Goal: Task Accomplishment & Management: Complete application form

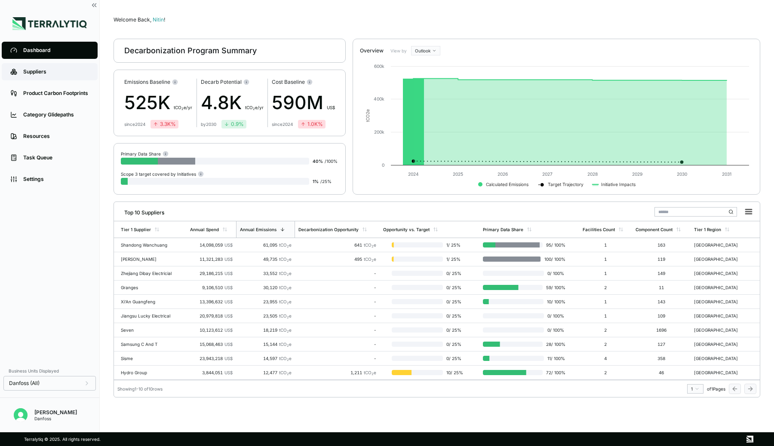
click at [55, 78] on link "Suppliers" at bounding box center [50, 71] width 96 height 17
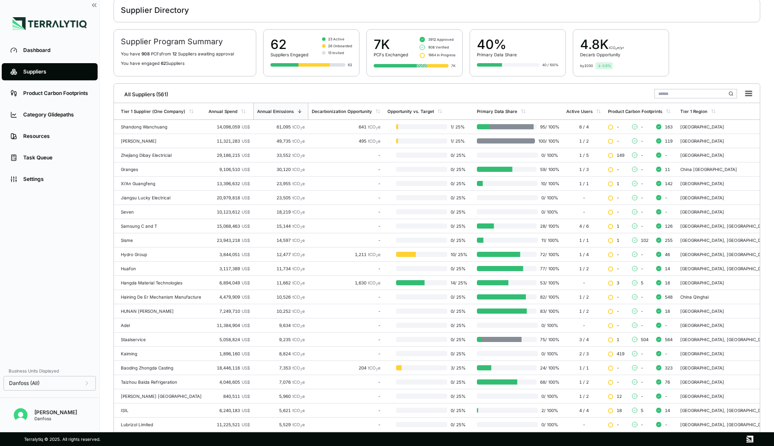
scroll to position [34, 0]
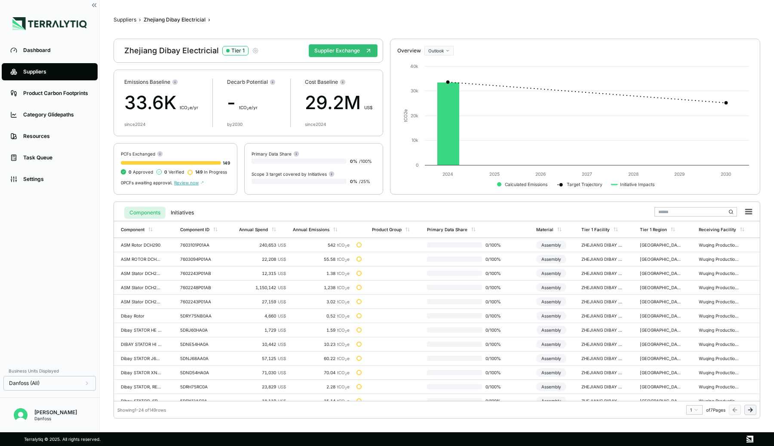
click at [256, 49] on icon "button" at bounding box center [255, 50] width 7 height 7
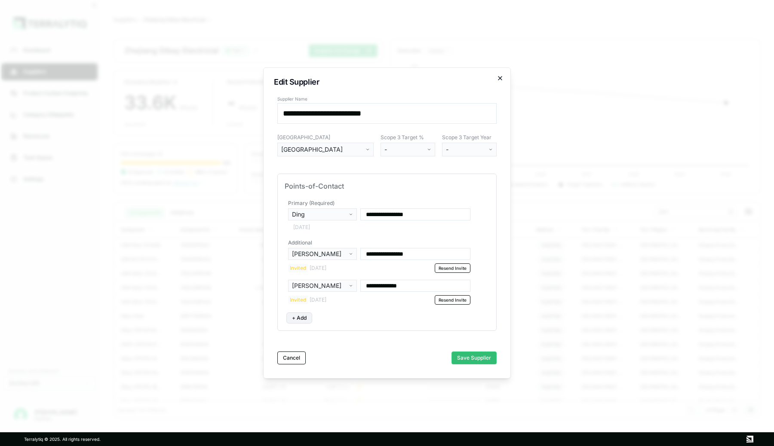
click at [498, 76] on icon "button" at bounding box center [499, 78] width 7 height 7
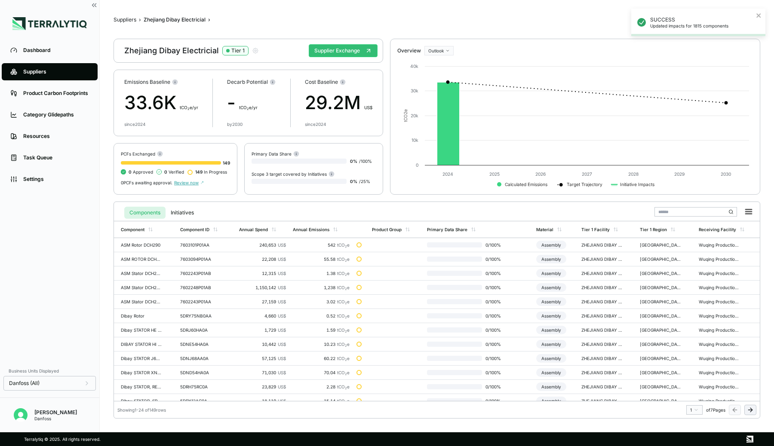
click at [51, 69] on div "Suppliers" at bounding box center [56, 71] width 66 height 7
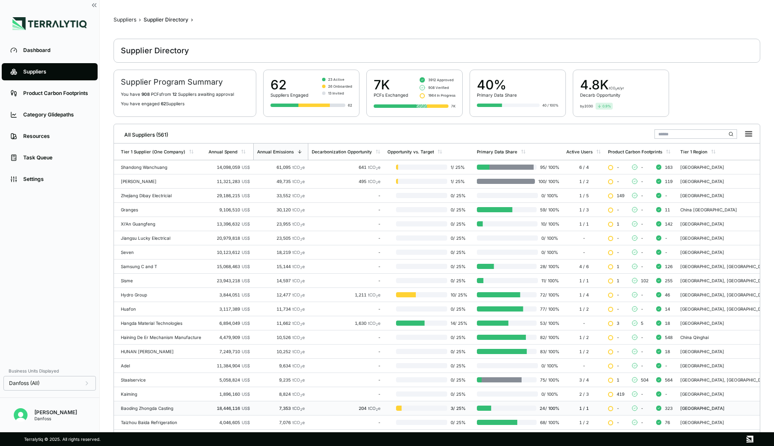
click at [178, 407] on div "Baoding Zhongda Casting" at bounding box center [161, 408] width 81 height 5
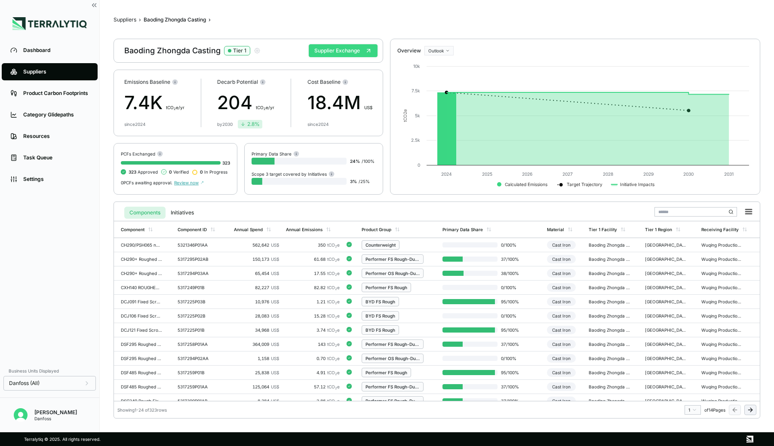
click at [352, 50] on button "Supplier Exchange" at bounding box center [343, 50] width 69 height 13
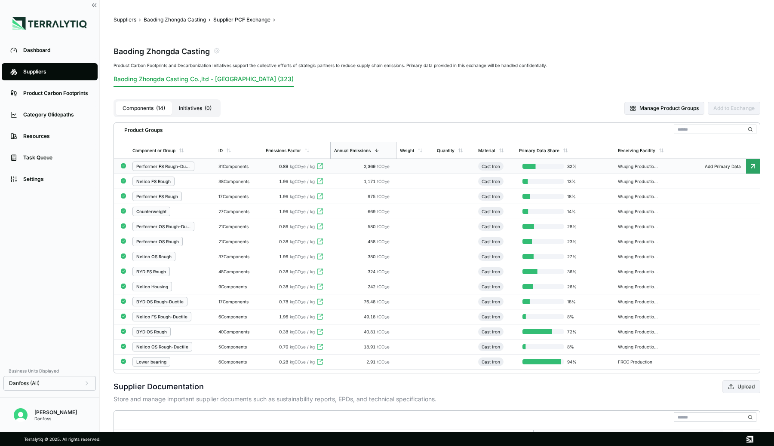
click at [208, 164] on div "Performer FS Rough-Ductile" at bounding box center [171, 166] width 79 height 9
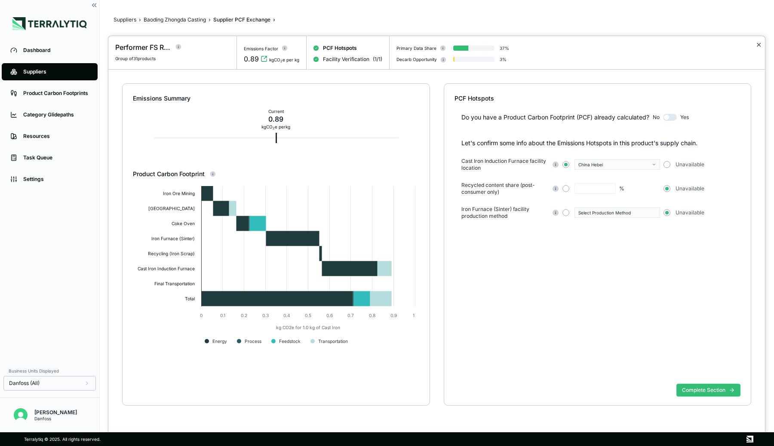
click at [758, 47] on button "✕" at bounding box center [758, 45] width 6 height 10
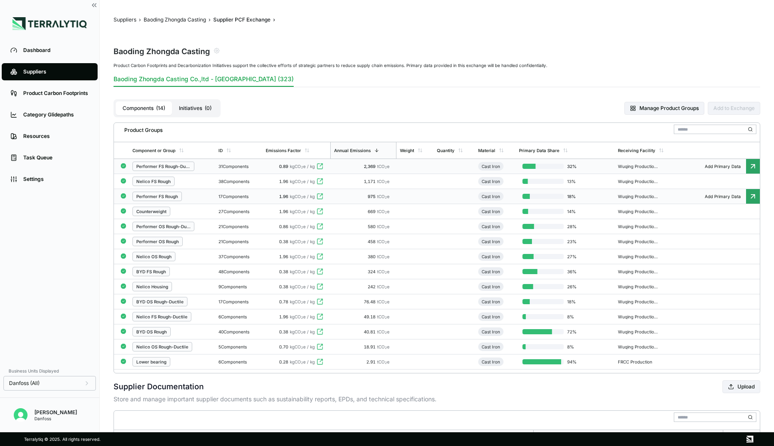
click at [196, 197] on div "Performer FS Rough" at bounding box center [171, 196] width 79 height 9
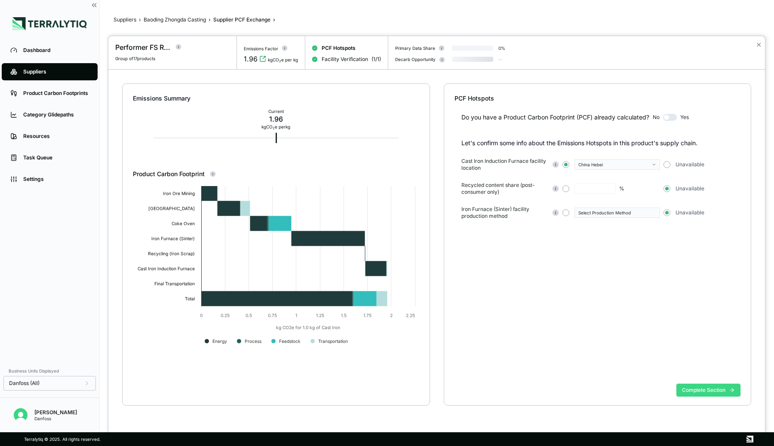
click at [699, 389] on button "Complete Section" at bounding box center [708, 390] width 64 height 13
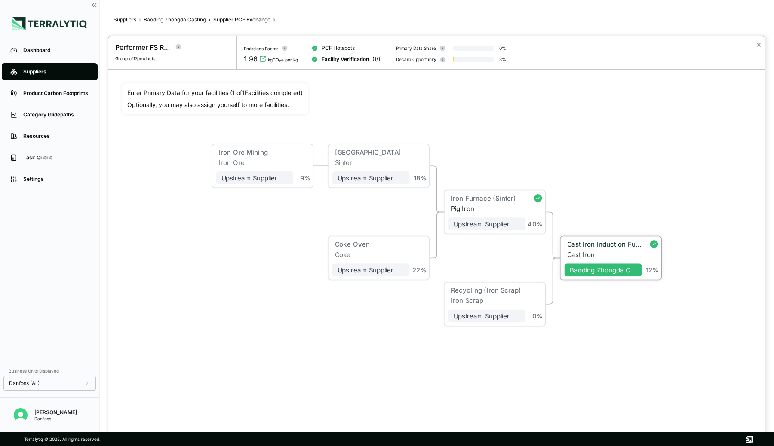
click at [613, 250] on div "Cast Iron Induction Furnace" at bounding box center [602, 245] width 77 height 10
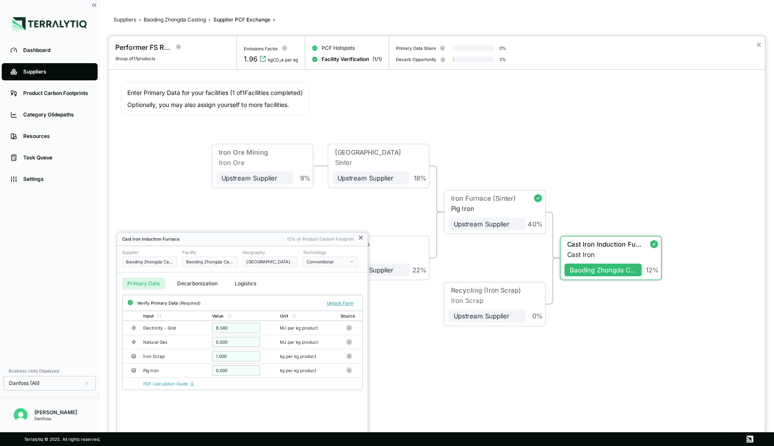
click at [359, 237] on icon at bounding box center [360, 237] width 7 height 7
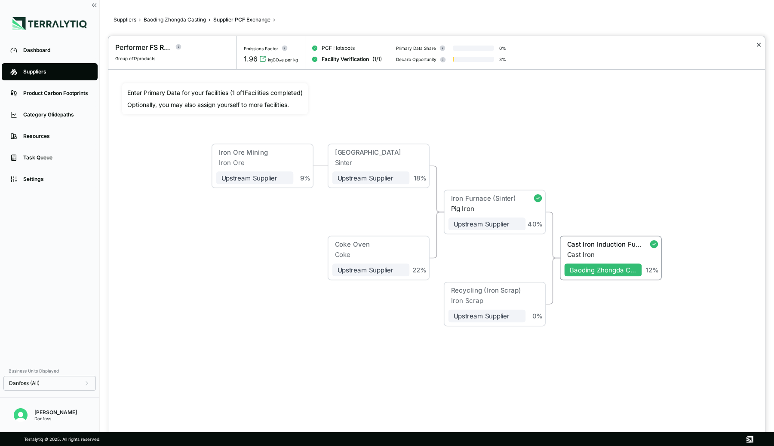
click at [757, 44] on button "✕" at bounding box center [758, 45] width 6 height 10
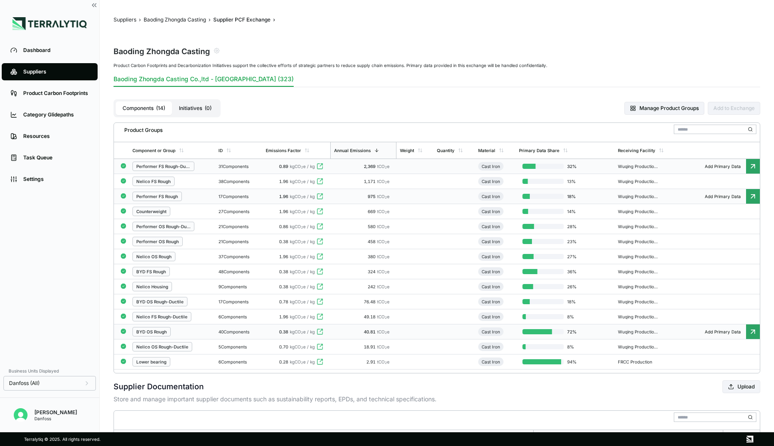
click at [389, 333] on span "tCO 2 e" at bounding box center [383, 331] width 12 height 5
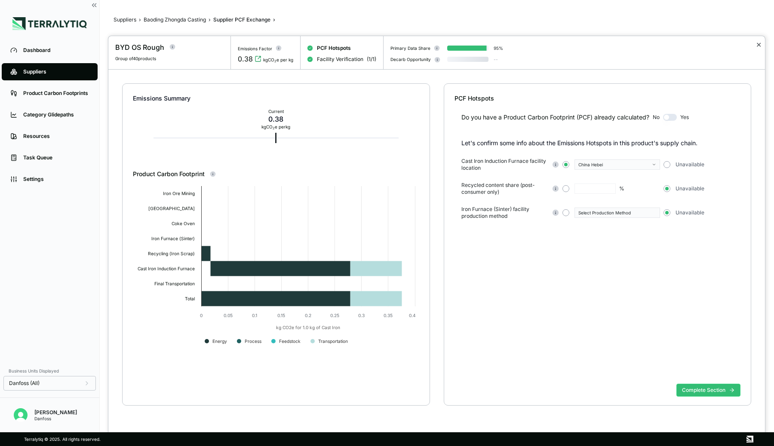
click at [758, 41] on button "✕" at bounding box center [758, 45] width 6 height 10
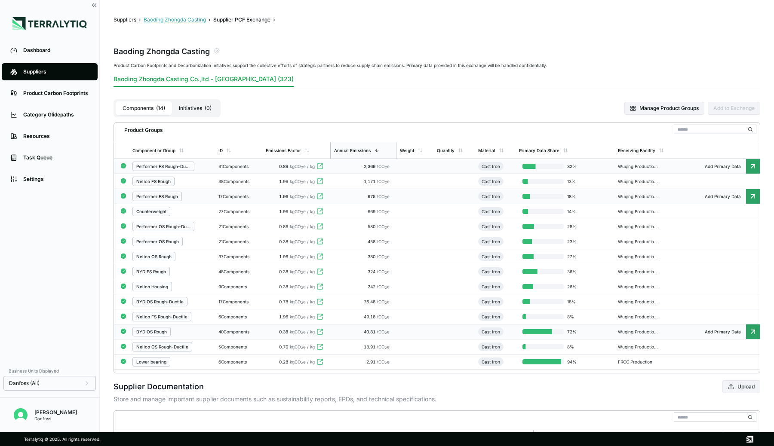
click at [185, 21] on button "Baoding Zhongda Casting" at bounding box center [175, 19] width 62 height 7
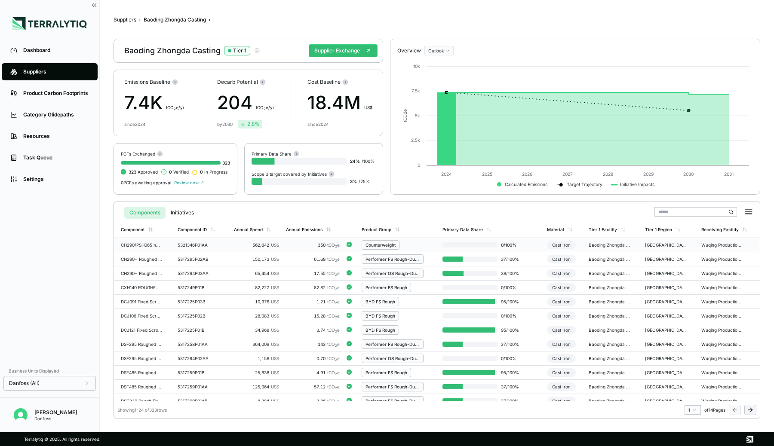
click at [291, 248] on td "350 tCO 2 e" at bounding box center [312, 245] width 61 height 14
click at [301, 257] on div "61.68 tCO 2 e" at bounding box center [313, 259] width 54 height 5
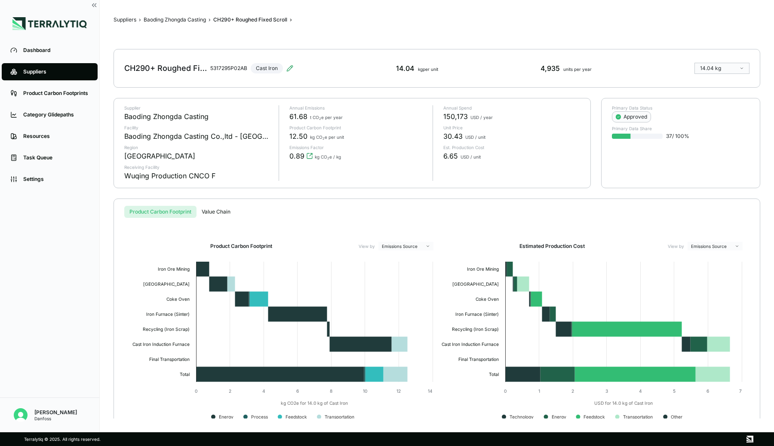
click at [217, 212] on button "Value Chain" at bounding box center [215, 212] width 39 height 12
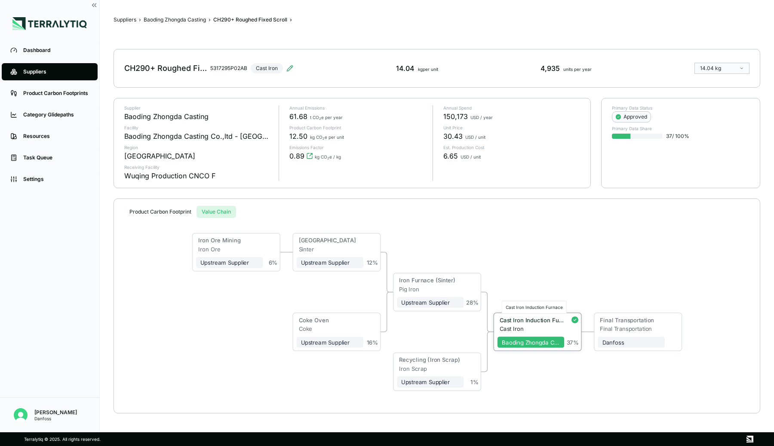
click at [540, 317] on div "Cast Iron Induction Furnace" at bounding box center [531, 320] width 65 height 7
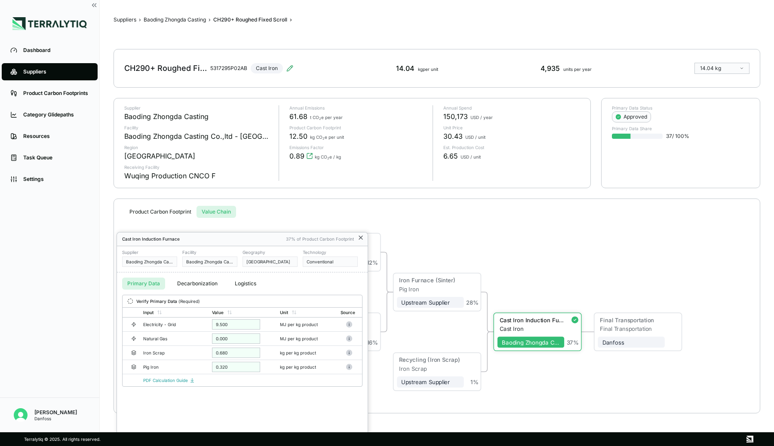
click at [360, 238] on icon at bounding box center [360, 237] width 3 height 3
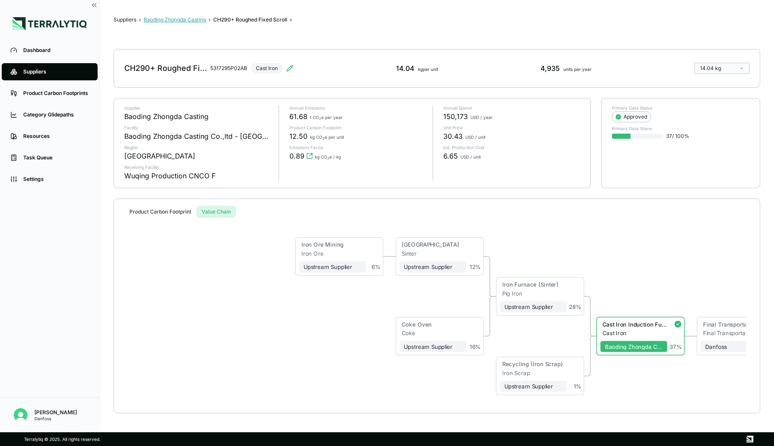
click at [187, 18] on button "Baoding Zhongda Casting" at bounding box center [175, 19] width 62 height 7
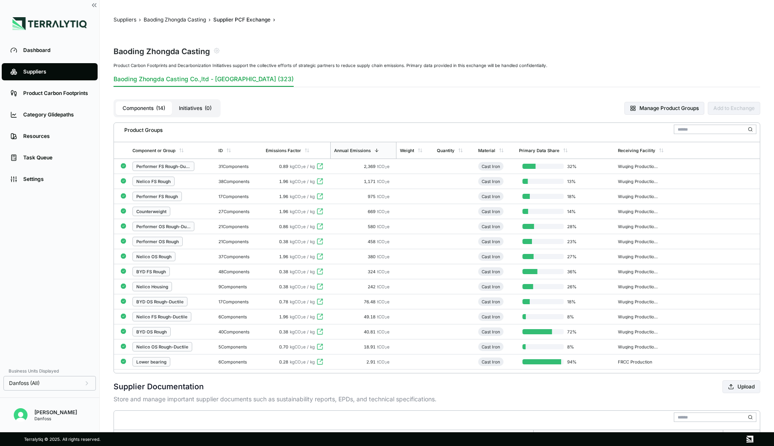
click at [27, 80] on link "Suppliers" at bounding box center [50, 71] width 96 height 17
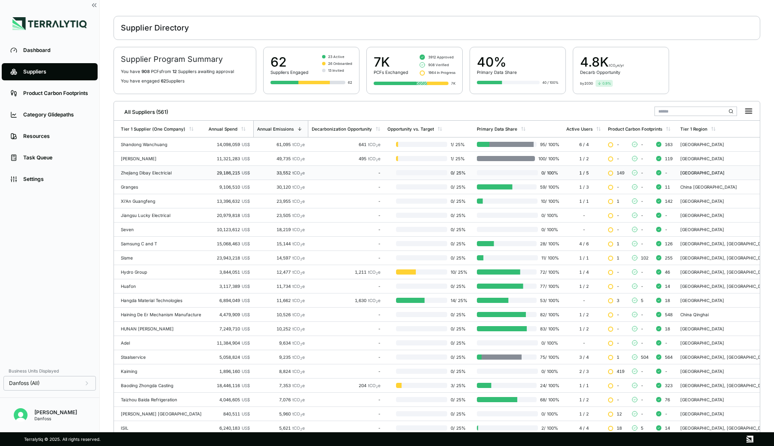
scroll to position [85, 0]
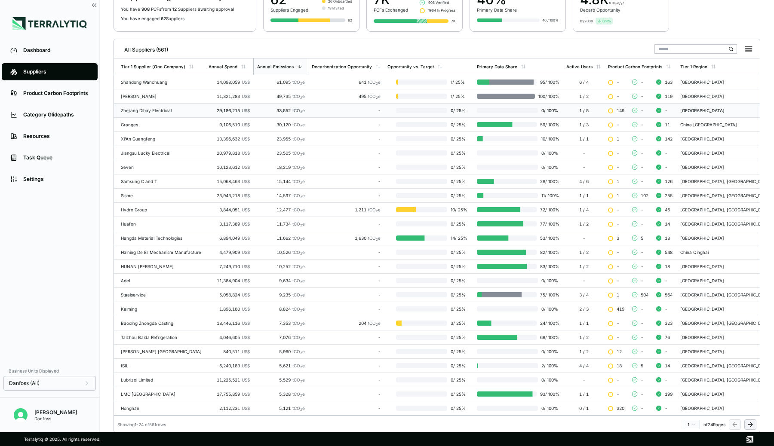
click at [163, 336] on div "Taizhou Baida Refrigeration" at bounding box center [161, 337] width 81 height 5
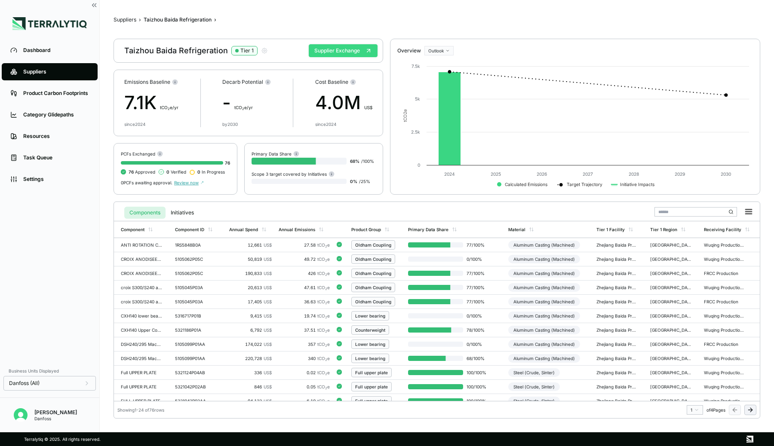
click at [356, 52] on button "Supplier Exchange" at bounding box center [343, 50] width 69 height 13
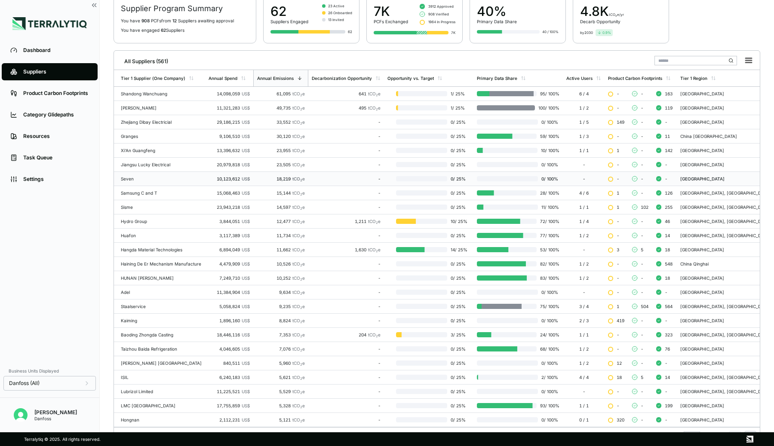
scroll to position [85, 0]
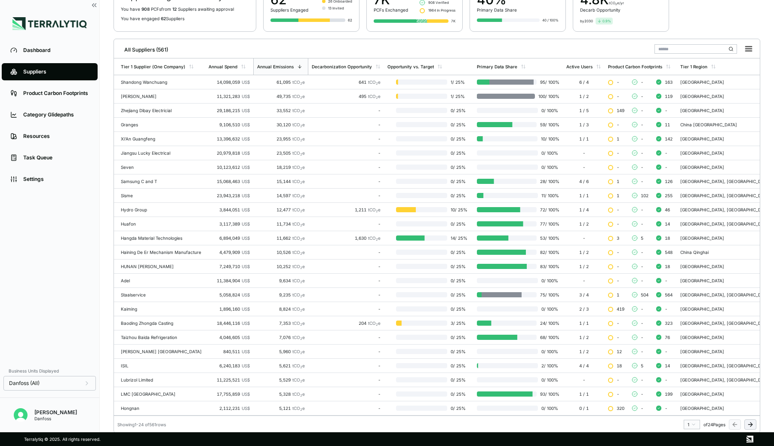
click at [750, 425] on icon at bounding box center [749, 424] width 7 height 7
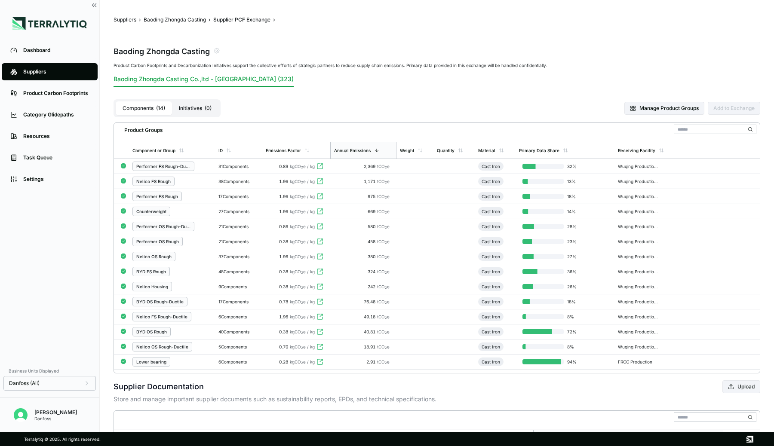
click at [37, 70] on div "Suppliers" at bounding box center [56, 71] width 66 height 7
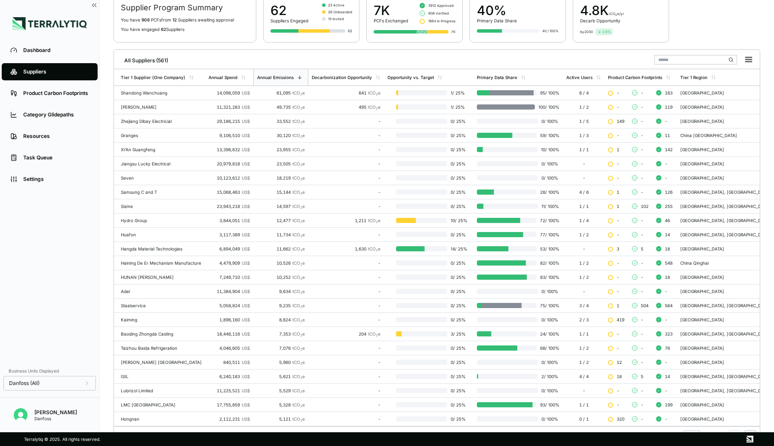
scroll to position [85, 0]
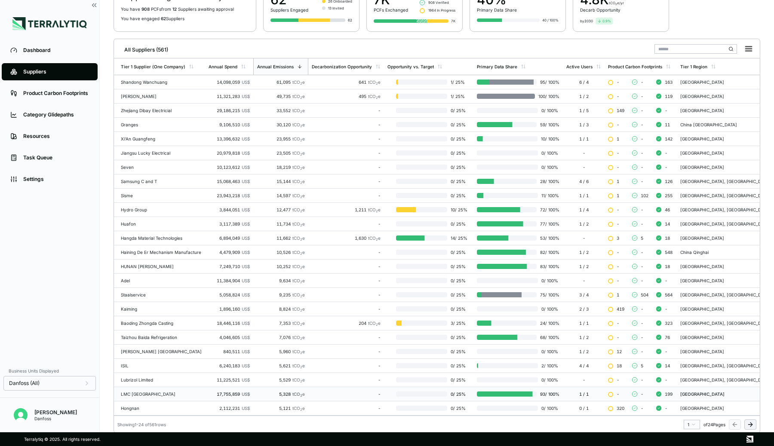
click at [156, 389] on td "LMC [GEOGRAPHIC_DATA]" at bounding box center [159, 394] width 91 height 14
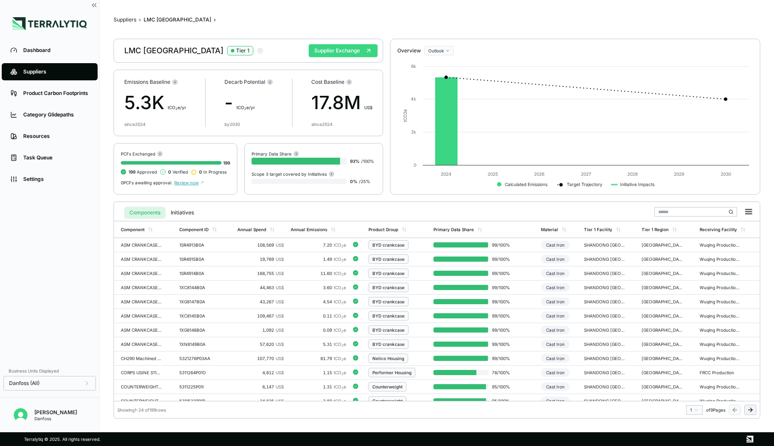
click at [341, 51] on button "Supplier Exchange" at bounding box center [343, 50] width 69 height 13
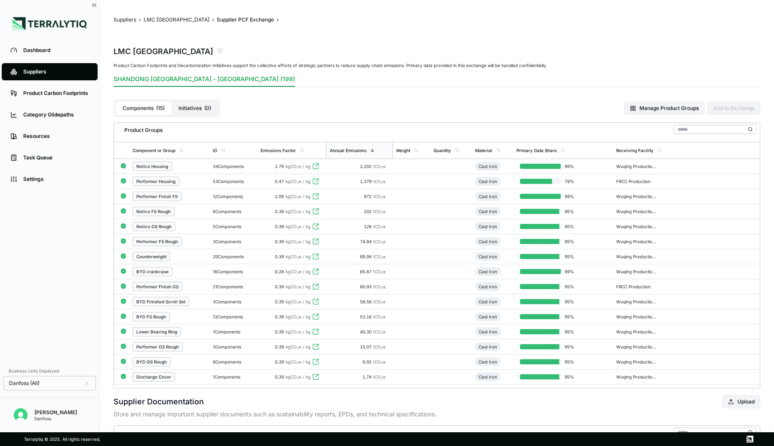
click at [193, 169] on div "Nelico Housing" at bounding box center [168, 166] width 73 height 9
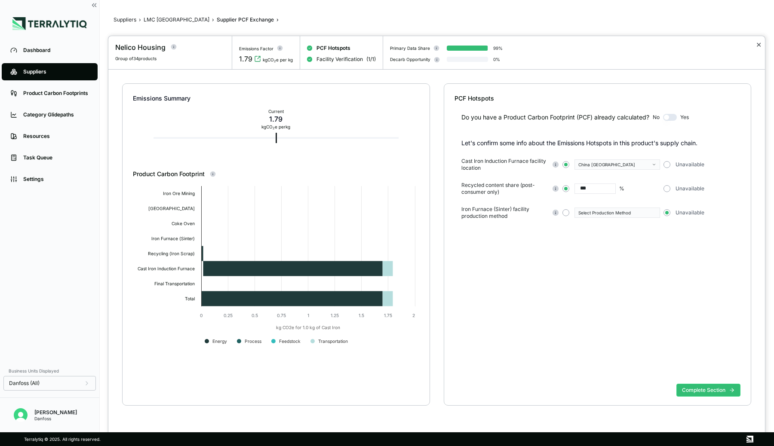
click at [757, 47] on button "✕" at bounding box center [758, 45] width 6 height 10
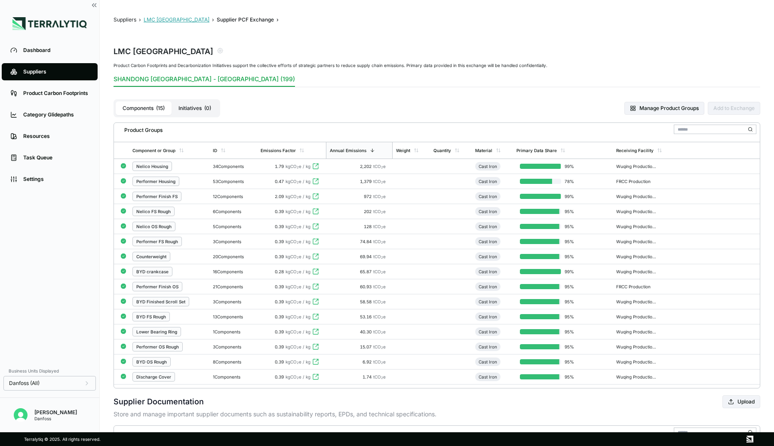
click at [169, 20] on button "LMC [GEOGRAPHIC_DATA]" at bounding box center [177, 19] width 66 height 7
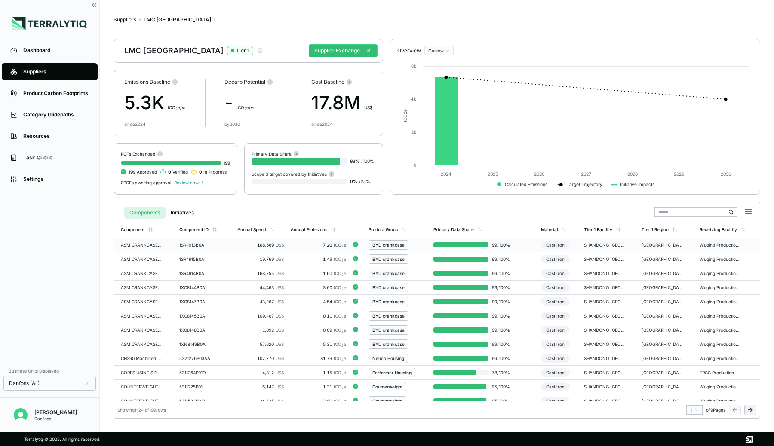
click at [229, 243] on td "1SR4913B0A" at bounding box center [205, 245] width 58 height 14
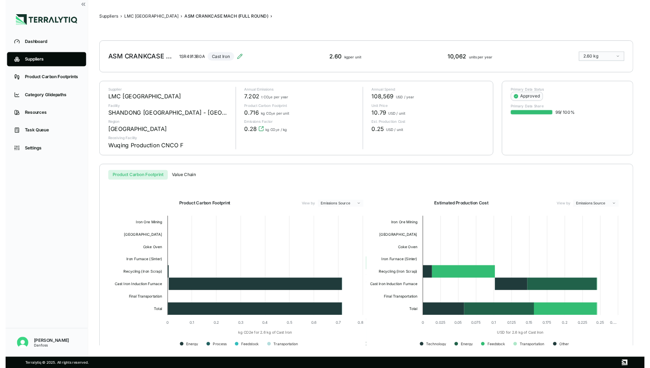
scroll to position [17, 0]
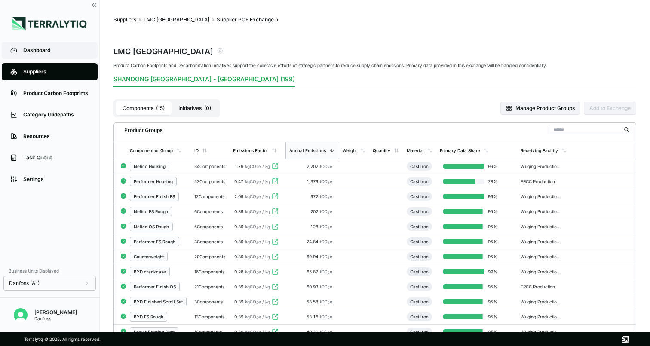
click at [41, 53] on div "Dashboard" at bounding box center [56, 50] width 66 height 7
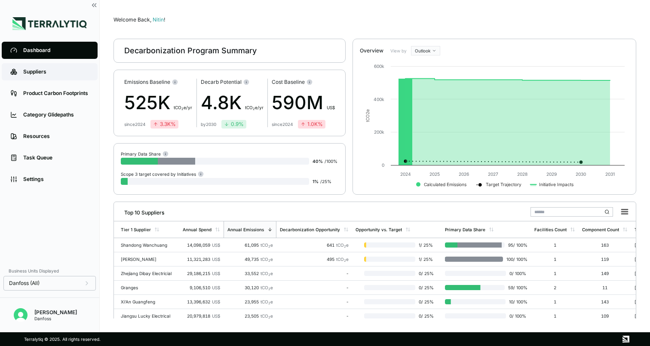
click at [46, 77] on link "Suppliers" at bounding box center [50, 71] width 96 height 17
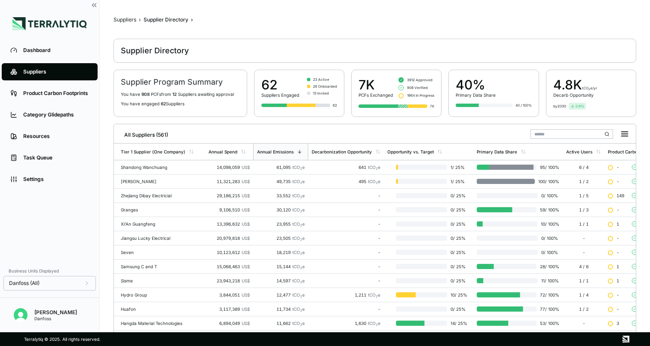
click at [546, 133] on input "text" at bounding box center [571, 133] width 83 height 9
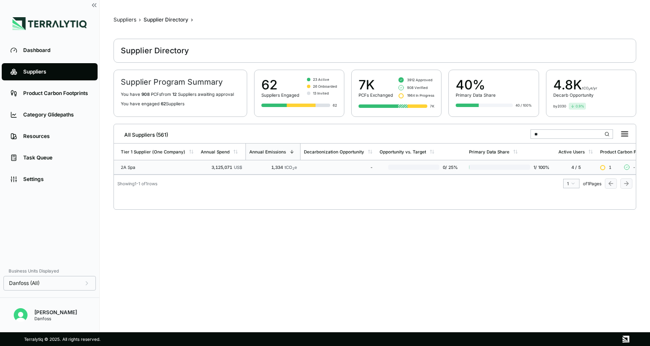
type input "**"
click at [189, 170] on td "2A Spa" at bounding box center [155, 167] width 83 height 14
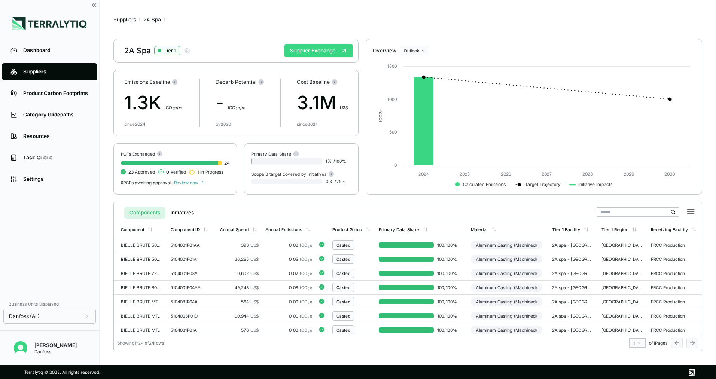
click at [327, 51] on button "Supplier Exchange" at bounding box center [318, 50] width 69 height 13
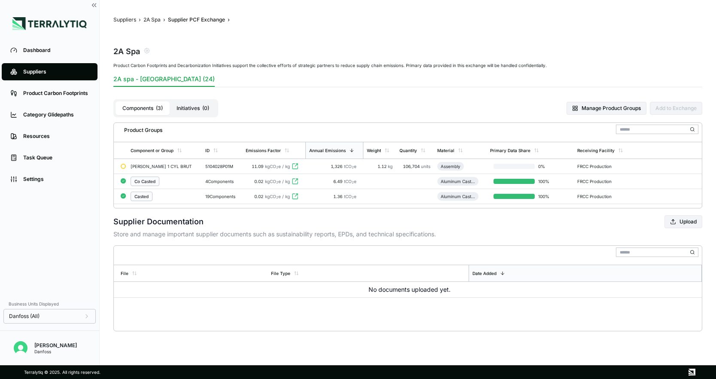
click at [179, 166] on div "CARTER 1 CYL BRUT" at bounding box center [162, 166] width 62 height 5
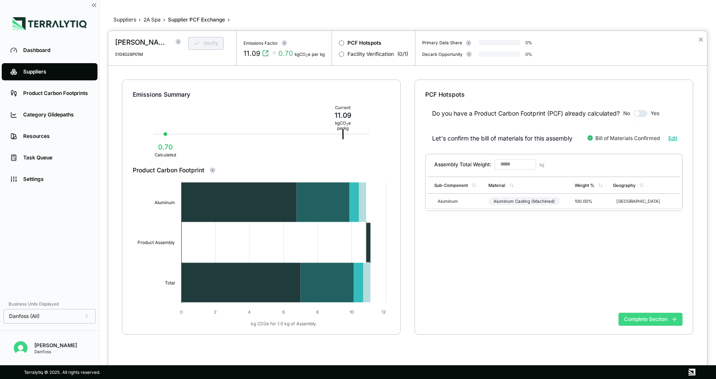
click at [649, 320] on button "Complete Section" at bounding box center [651, 319] width 64 height 13
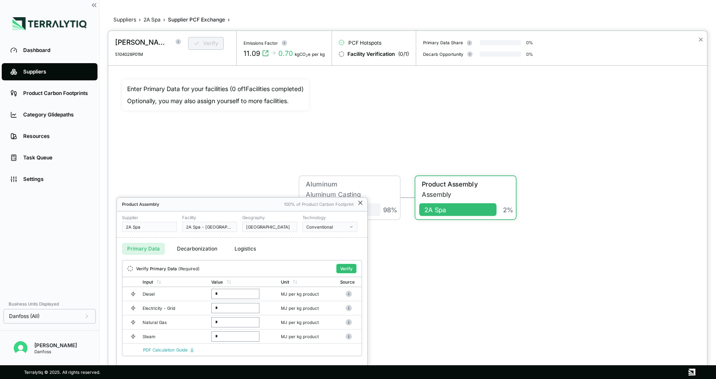
click at [362, 202] on icon at bounding box center [360, 202] width 7 height 7
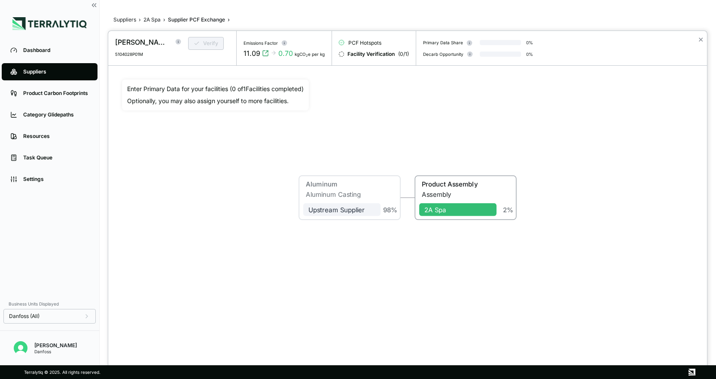
click at [649, 40] on div "✕" at bounding box center [701, 48] width 12 height 34
click at [649, 43] on button "✕" at bounding box center [701, 39] width 6 height 10
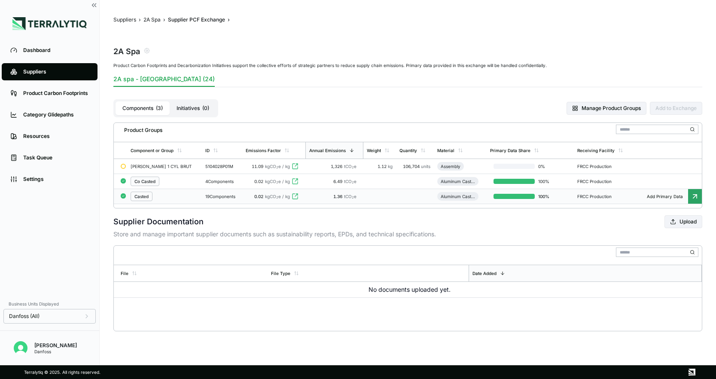
click at [173, 194] on div "Casted" at bounding box center [165, 196] width 68 height 9
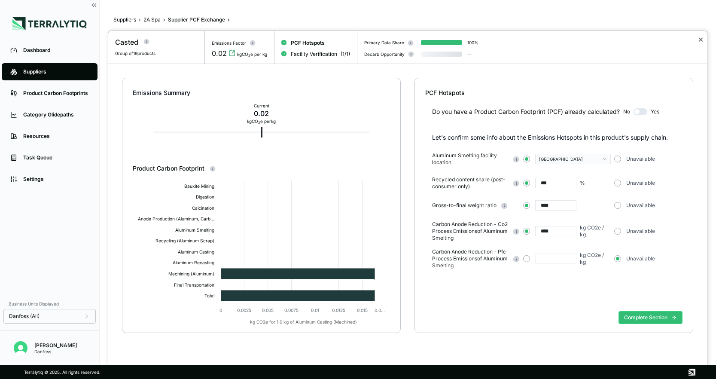
click at [649, 37] on button "✕" at bounding box center [701, 39] width 6 height 10
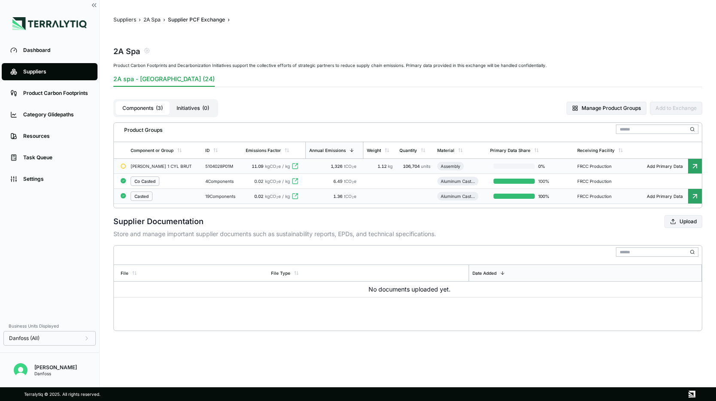
click at [171, 162] on td "CARTER 1 CYL BRUT" at bounding box center [164, 166] width 75 height 15
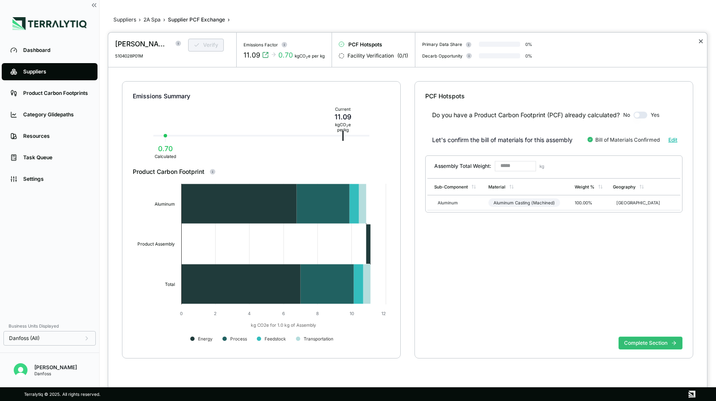
click at [649, 43] on button "✕" at bounding box center [701, 41] width 6 height 10
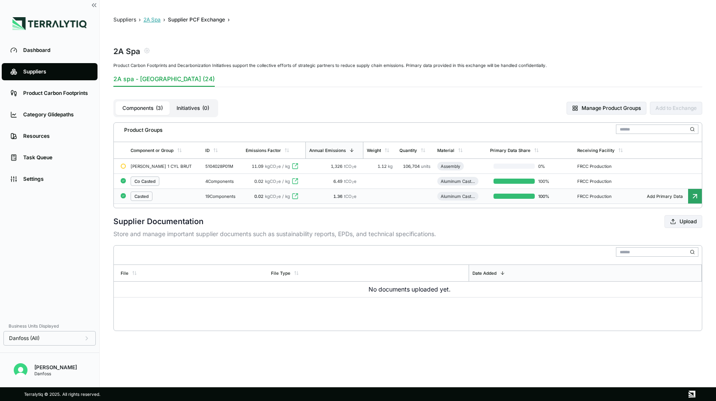
click at [150, 19] on button "2A Spa" at bounding box center [152, 19] width 17 height 7
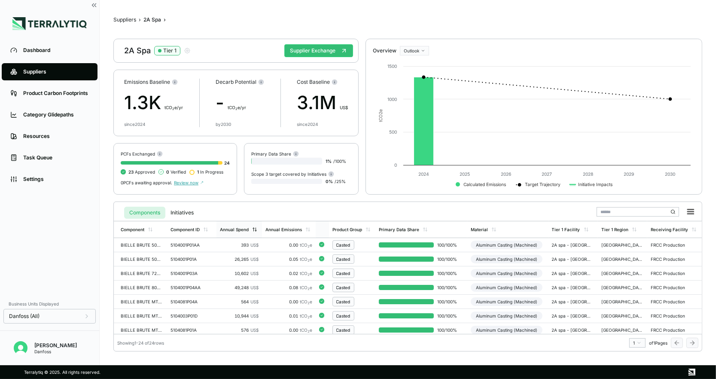
click at [236, 228] on div "Annual Spend" at bounding box center [234, 229] width 29 height 5
click at [299, 228] on div "Annual Emissions" at bounding box center [284, 229] width 37 height 5
click at [210, 245] on div "5104028P01M" at bounding box center [190, 244] width 41 height 5
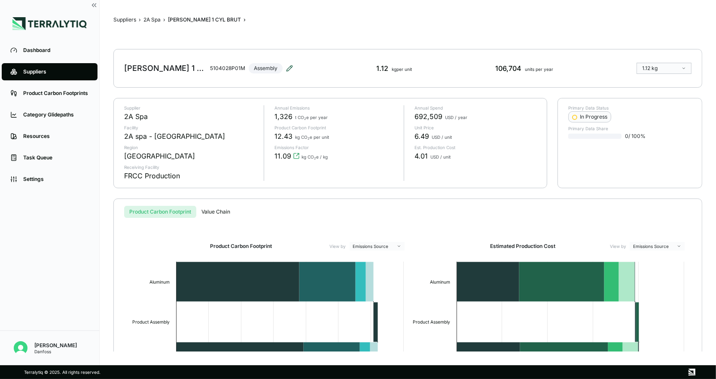
click at [286, 67] on icon at bounding box center [289, 68] width 7 height 7
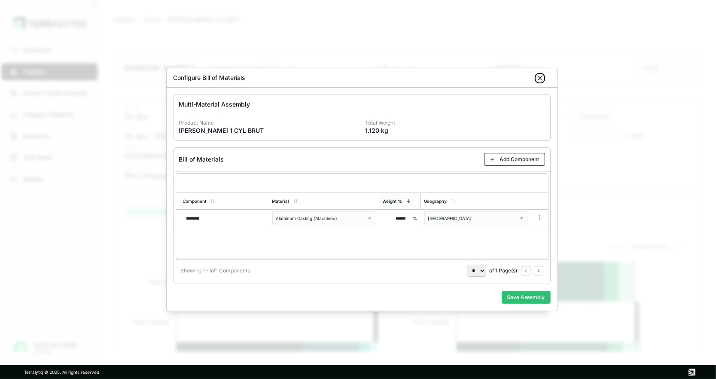
click at [541, 80] on icon "button" at bounding box center [539, 77] width 3 height 3
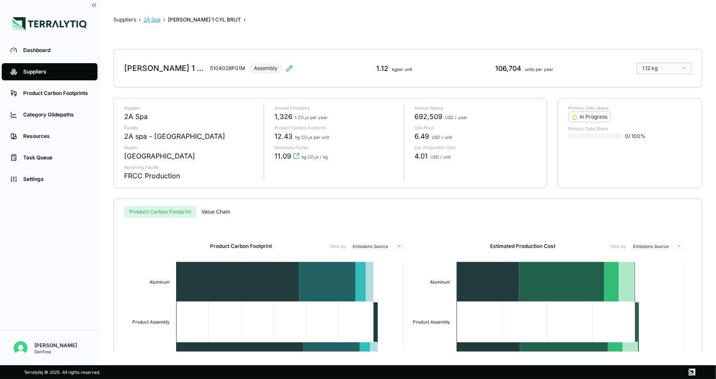
click at [150, 18] on button "2A Spa" at bounding box center [152, 19] width 17 height 7
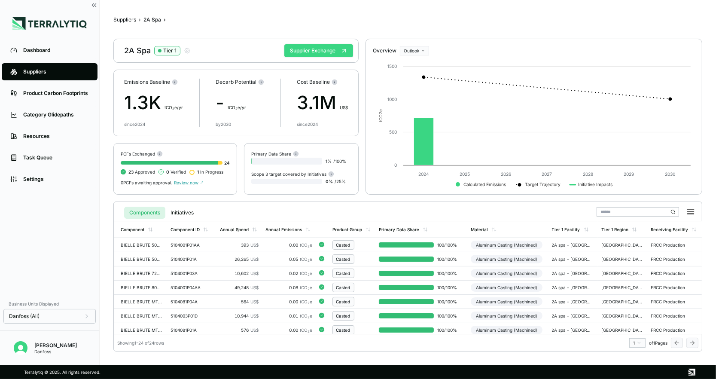
click at [323, 48] on button "Supplier Exchange" at bounding box center [318, 50] width 69 height 13
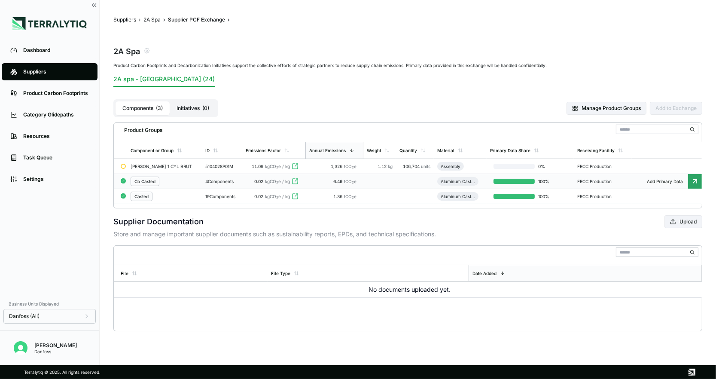
click at [174, 177] on div "Co Casted" at bounding box center [165, 181] width 68 height 9
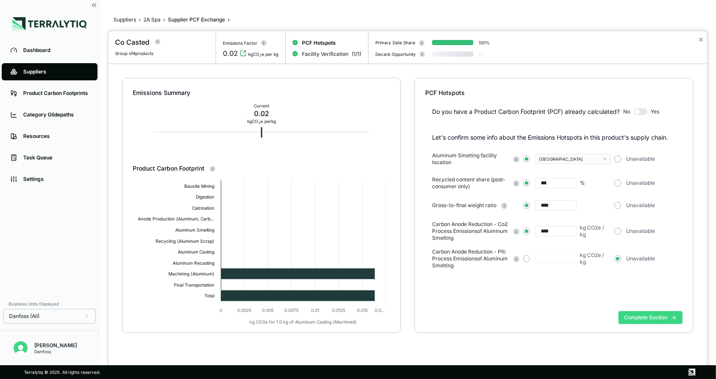
click at [649, 321] on button "Complete Section" at bounding box center [651, 317] width 64 height 13
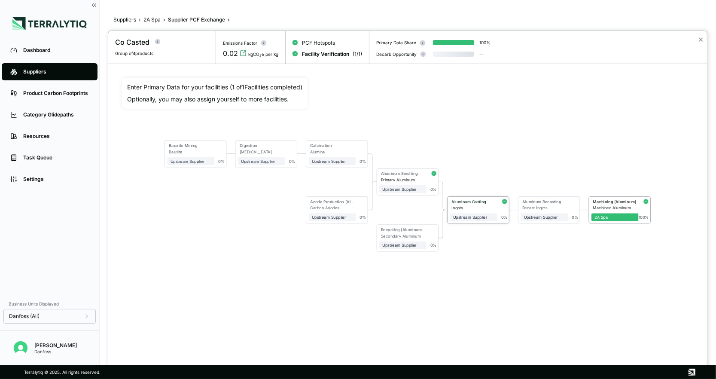
click at [473, 202] on div "Aluminum Casting" at bounding box center [473, 201] width 43 height 5
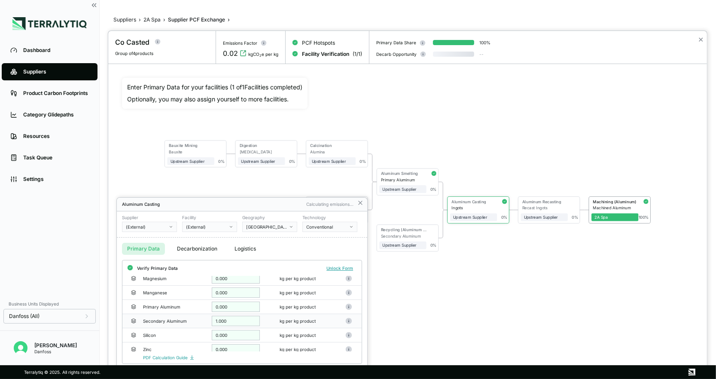
scroll to position [73, 0]
click at [449, 283] on div at bounding box center [407, 205] width 599 height 348
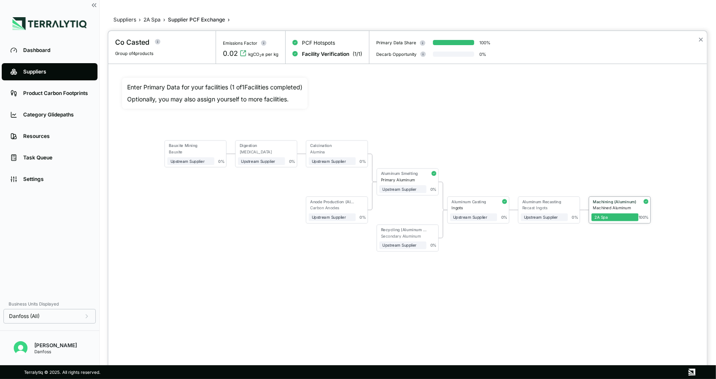
click at [618, 205] on div "Machining (Aluminum)" at bounding box center [614, 202] width 45 height 6
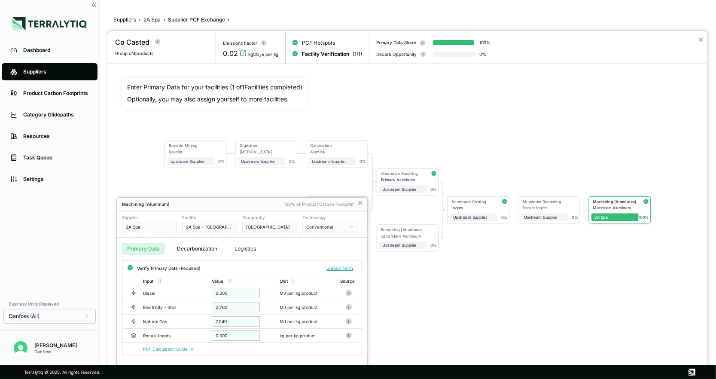
click at [485, 306] on div at bounding box center [407, 205] width 599 height 348
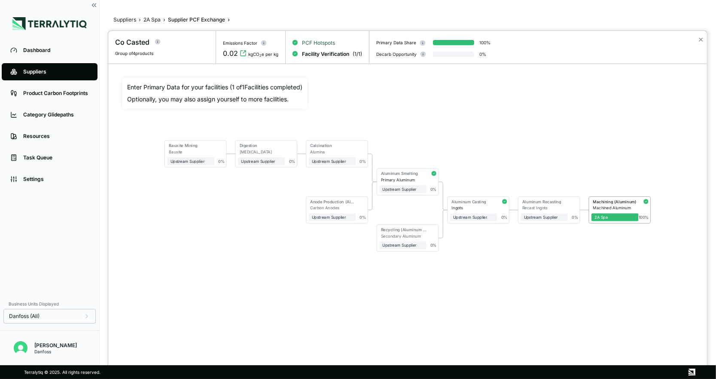
click at [319, 42] on span "PCF Hotspots" at bounding box center [318, 43] width 33 height 7
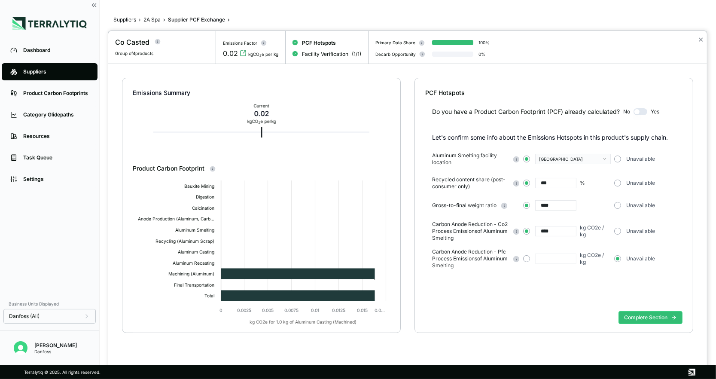
drag, startPoint x: 560, startPoint y: 207, endPoint x: 538, endPoint y: 205, distance: 21.6
click at [538, 205] on input "****" at bounding box center [555, 205] width 41 height 10
click at [648, 317] on button "Complete Section" at bounding box center [651, 317] width 64 height 13
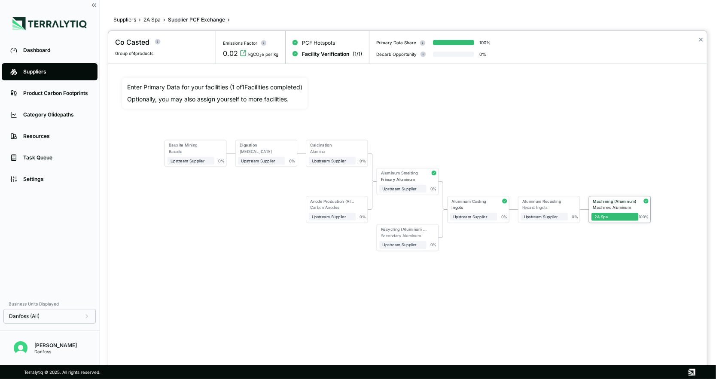
click at [601, 205] on div "Machined Aluminum" at bounding box center [616, 207] width 46 height 5
click at [606, 201] on div "Machining (Aluminum)" at bounding box center [615, 201] width 44 height 5
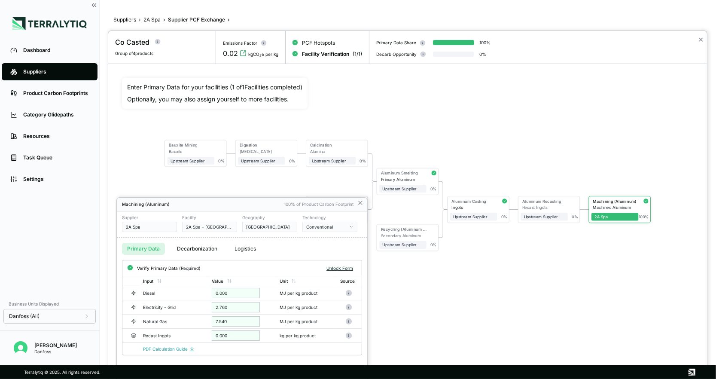
click at [331, 267] on button "Unlock Form" at bounding box center [340, 268] width 34 height 9
click at [227, 335] on input "*" at bounding box center [235, 336] width 48 height 10
type input "****"
click at [217, 350] on div "PDF Calculation Guide" at bounding box center [252, 349] width 219 height 5
click at [348, 268] on button "Verify" at bounding box center [346, 268] width 20 height 9
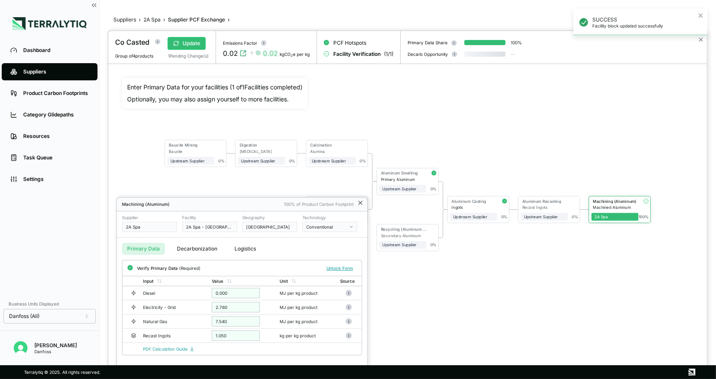
click at [361, 200] on icon at bounding box center [360, 202] width 7 height 7
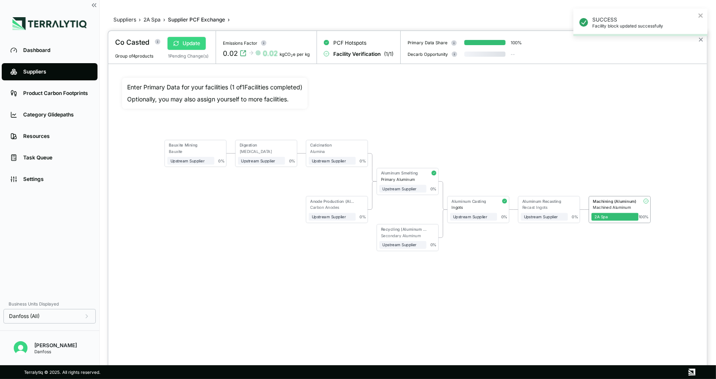
click at [195, 42] on button "Update" at bounding box center [187, 43] width 38 height 13
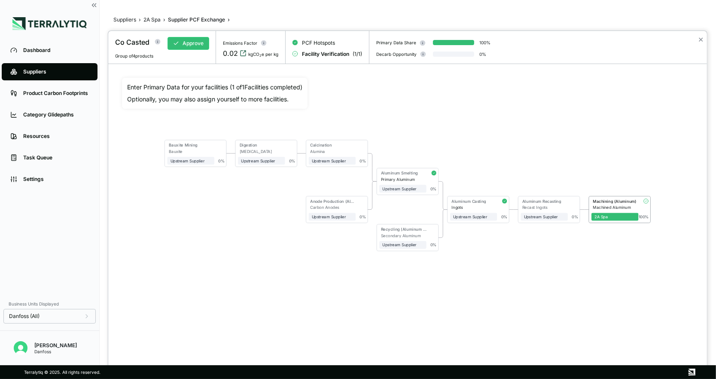
click at [244, 54] on icon "View audit trail" at bounding box center [243, 53] width 7 height 7
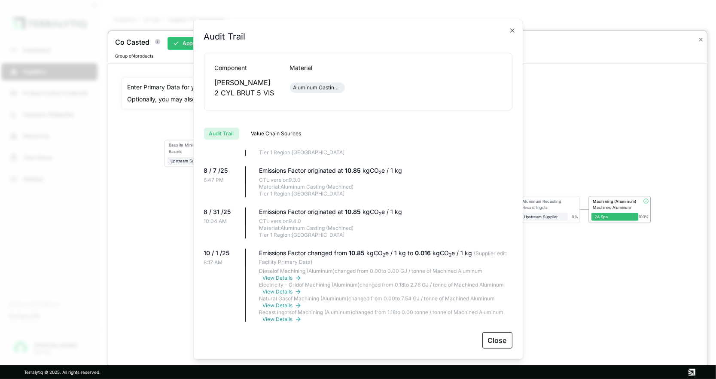
scroll to position [81, 0]
click at [511, 30] on icon "button" at bounding box center [512, 30] width 3 height 3
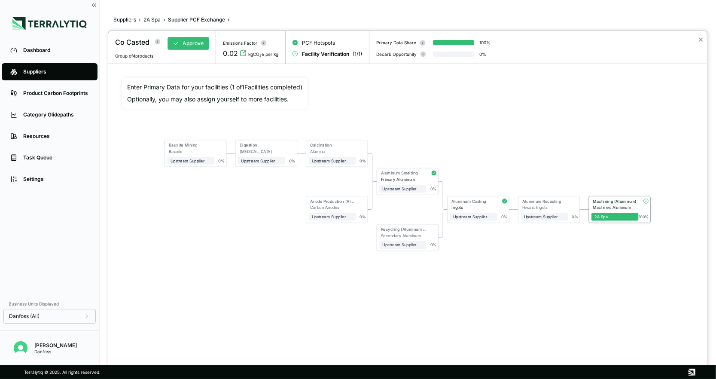
click at [611, 205] on div "Machined Aluminum" at bounding box center [616, 207] width 46 height 5
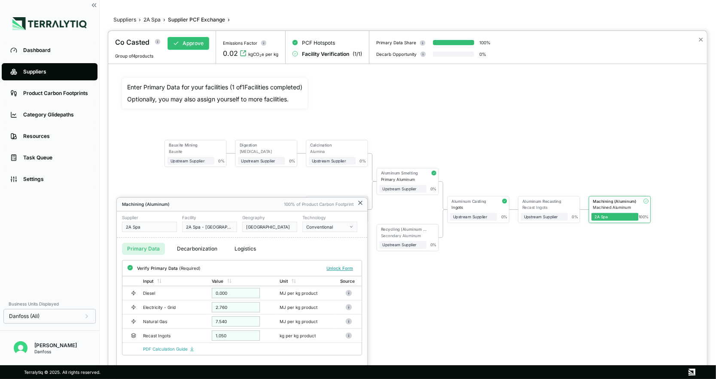
click at [360, 205] on icon at bounding box center [360, 202] width 7 height 7
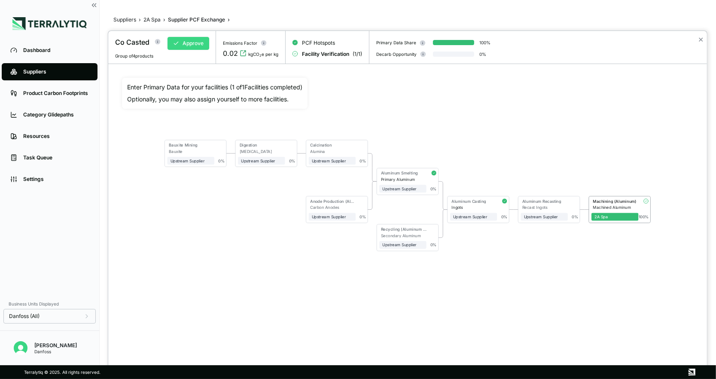
click at [187, 44] on button "Approve" at bounding box center [189, 43] width 42 height 13
click at [616, 203] on div "Machining (Aluminum)" at bounding box center [615, 201] width 44 height 5
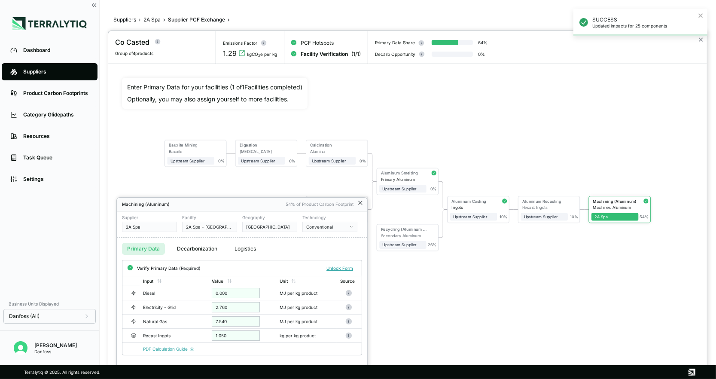
click at [360, 202] on icon at bounding box center [360, 202] width 3 height 3
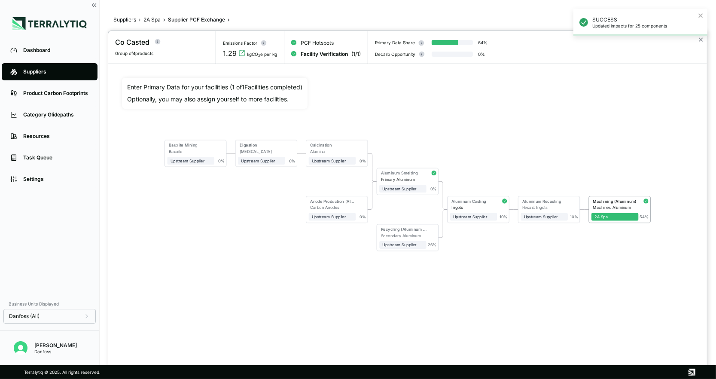
click at [649, 40] on div "SUCCESS Updated impacts for 25 components" at bounding box center [641, 26] width 138 height 38
click at [649, 38] on button "✕" at bounding box center [701, 39] width 6 height 10
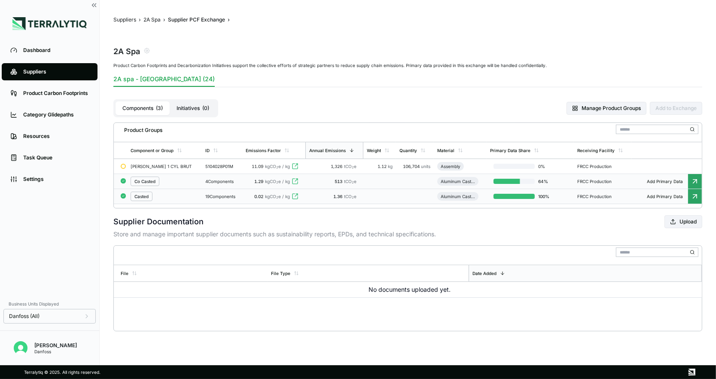
click at [187, 198] on div "Casted" at bounding box center [165, 196] width 68 height 9
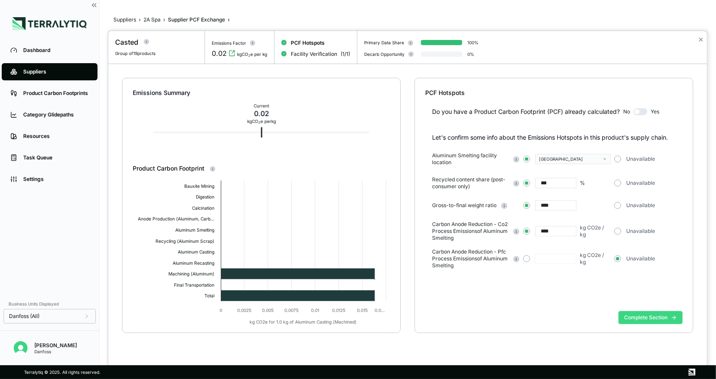
click at [646, 314] on button "Complete Section" at bounding box center [651, 317] width 64 height 13
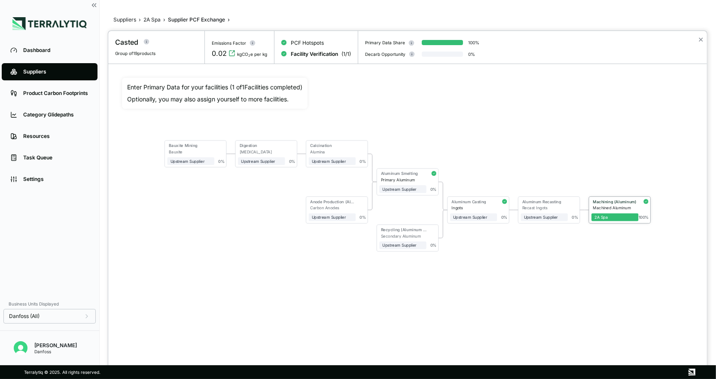
click at [615, 199] on div "Machining (Aluminum)" at bounding box center [615, 201] width 44 height 5
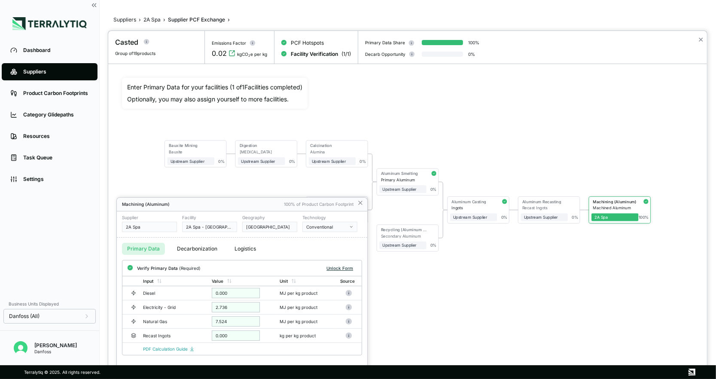
click at [346, 265] on button "Unlock Form" at bounding box center [340, 268] width 34 height 9
click at [230, 336] on input "*" at bounding box center [235, 336] width 48 height 10
type input "****"
click at [228, 347] on div "PDF Calculation Guide" at bounding box center [252, 349] width 219 height 5
click at [348, 267] on button "Verify" at bounding box center [346, 268] width 20 height 9
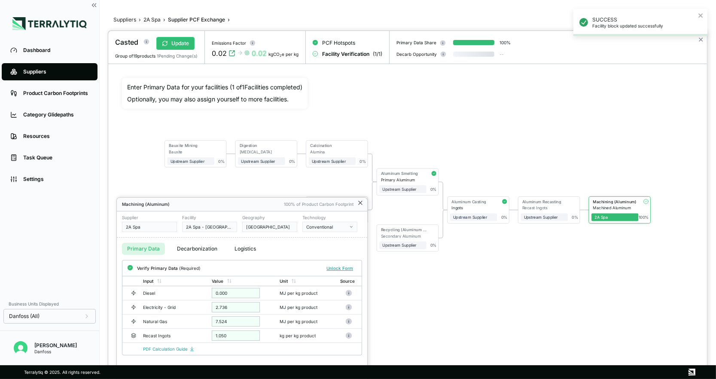
click at [362, 203] on icon at bounding box center [360, 202] width 7 height 7
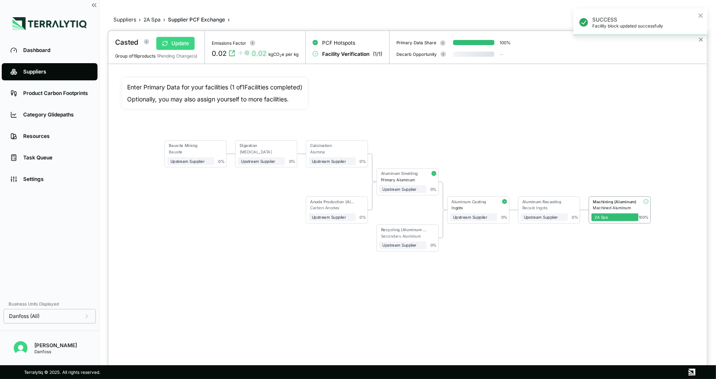
click at [176, 43] on button "Update" at bounding box center [175, 43] width 38 height 13
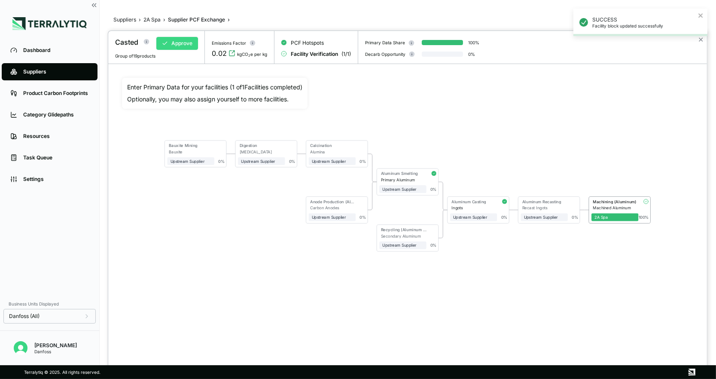
click at [176, 43] on button "Approve" at bounding box center [177, 43] width 42 height 13
click at [512, 291] on div "Bauxite Mining Bauxite Upstream Supplier + Assign to me 0 % Digestion Aluminum …" at bounding box center [408, 196] width 572 height 236
click at [649, 38] on button "✕" at bounding box center [701, 39] width 6 height 10
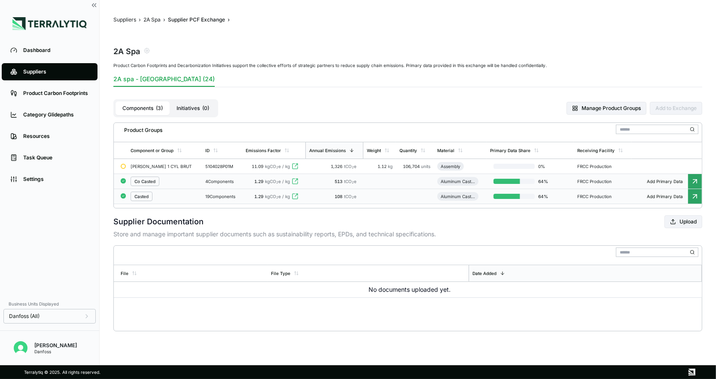
click at [189, 181] on td "Co Casted" at bounding box center [164, 181] width 75 height 15
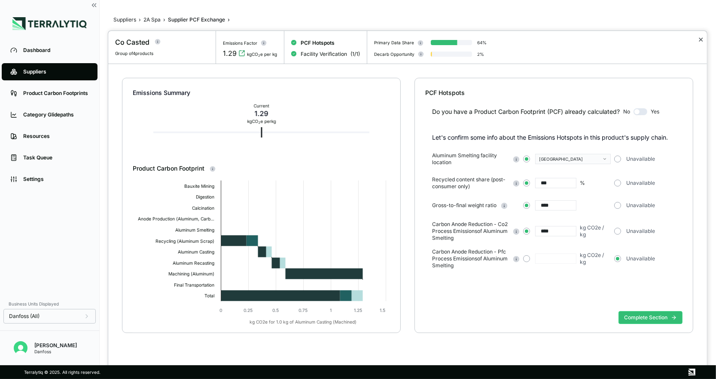
click at [649, 41] on button "✕" at bounding box center [701, 39] width 6 height 10
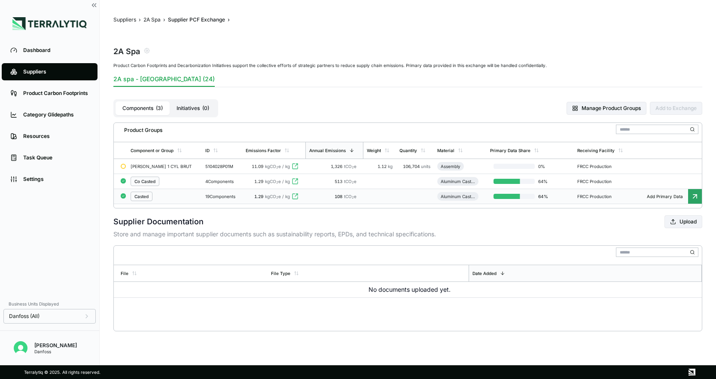
click at [56, 73] on div "Suppliers" at bounding box center [56, 71] width 66 height 7
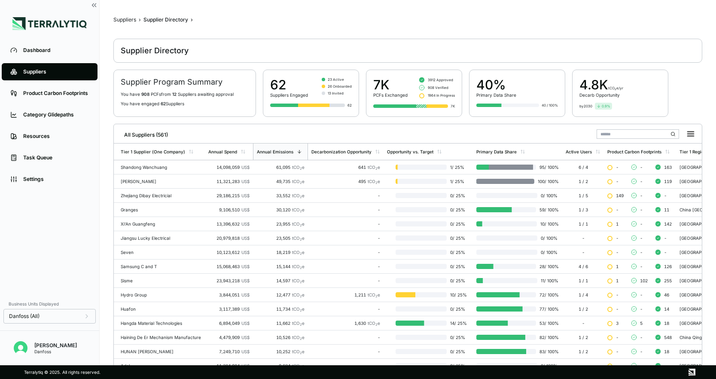
click at [610, 133] on input "text" at bounding box center [638, 133] width 83 height 9
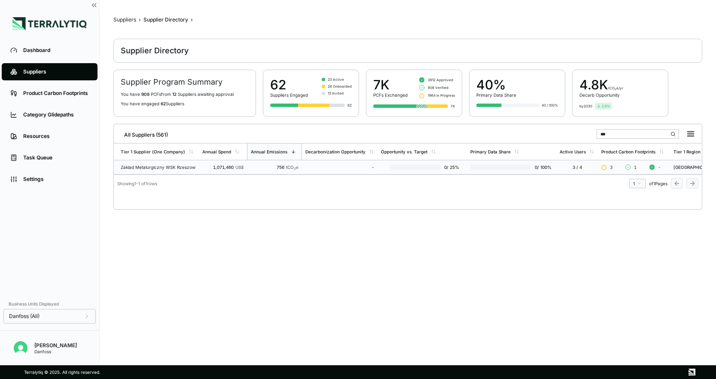
type input "***"
click at [216, 166] on div "1,071,460 US$" at bounding box center [222, 167] width 41 height 5
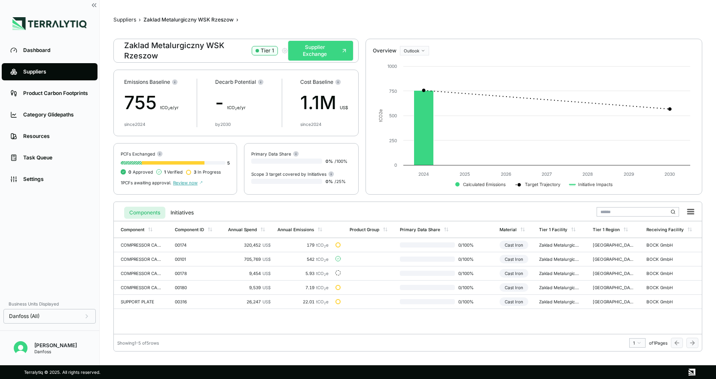
click at [326, 51] on button "Supplier Exchange" at bounding box center [320, 51] width 65 height 20
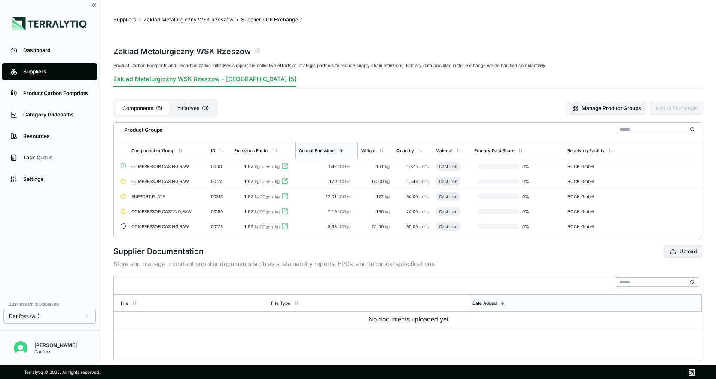
click at [179, 168] on div "COMPRESSOR CASING,RAW" at bounding box center [162, 166] width 62 height 5
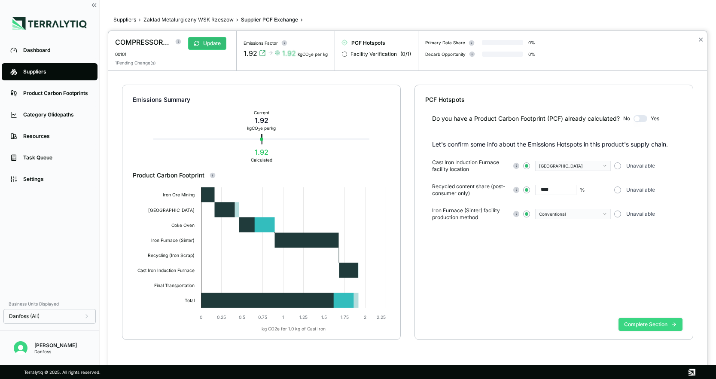
click at [649, 324] on button "Complete Section" at bounding box center [651, 324] width 64 height 13
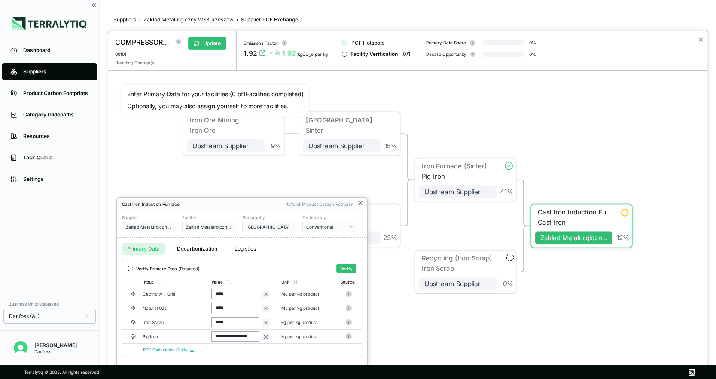
click at [361, 202] on icon at bounding box center [360, 202] width 3 height 3
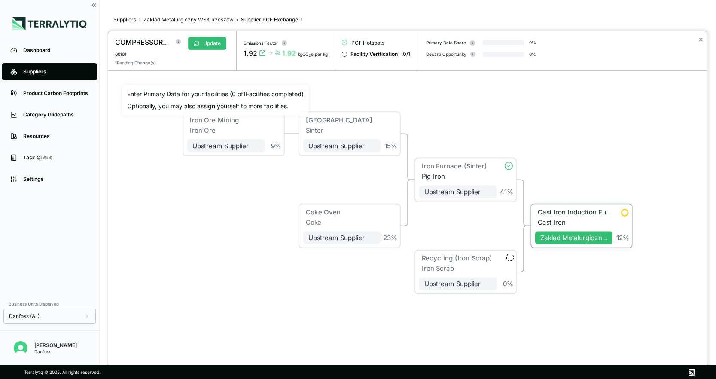
click at [590, 218] on div "Cast Iron Induction Furnace Cast Iron" at bounding box center [573, 217] width 77 height 18
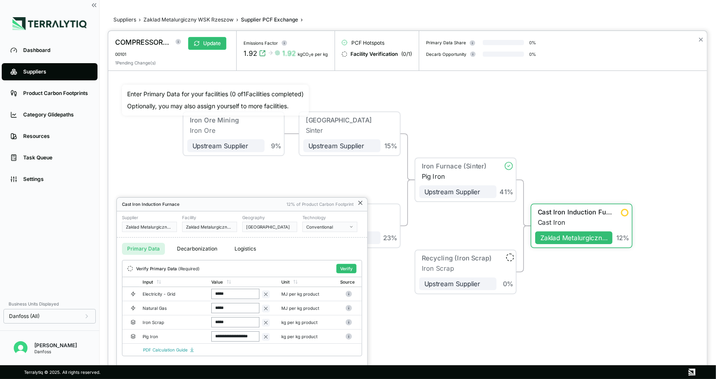
click at [360, 203] on icon at bounding box center [360, 202] width 3 height 3
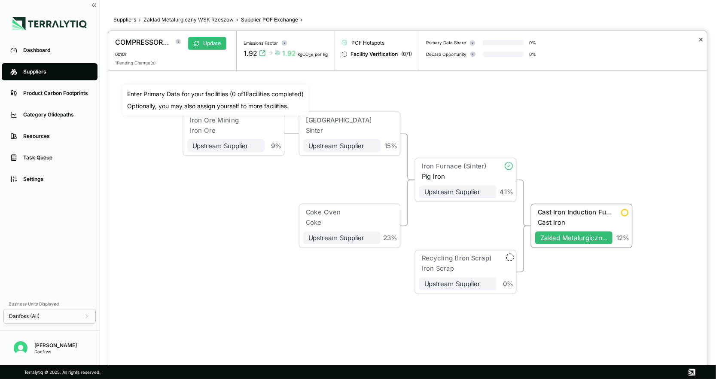
click at [649, 40] on button "✕" at bounding box center [701, 39] width 6 height 10
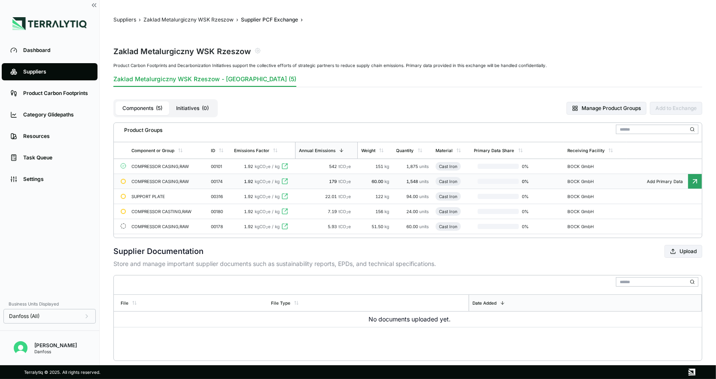
click at [193, 181] on td "COMPRESSOR CASING,RAW" at bounding box center [168, 181] width 80 height 15
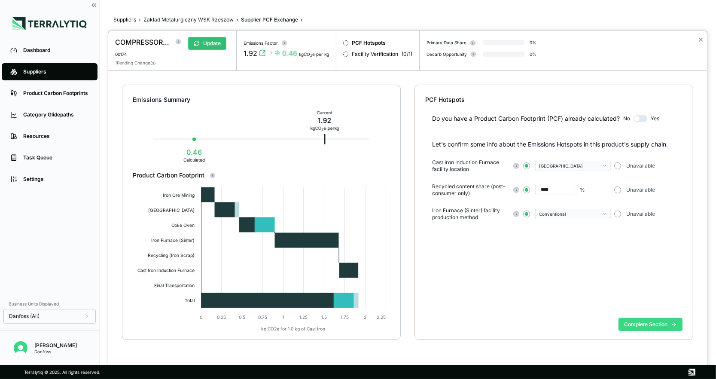
click at [649, 326] on button "Complete Section" at bounding box center [651, 324] width 64 height 13
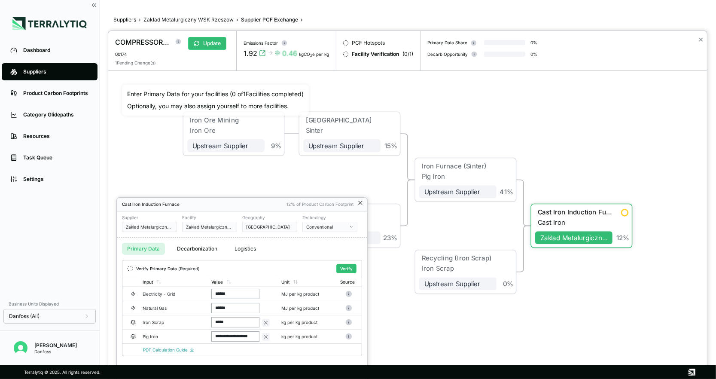
click at [362, 202] on icon at bounding box center [360, 202] width 7 height 7
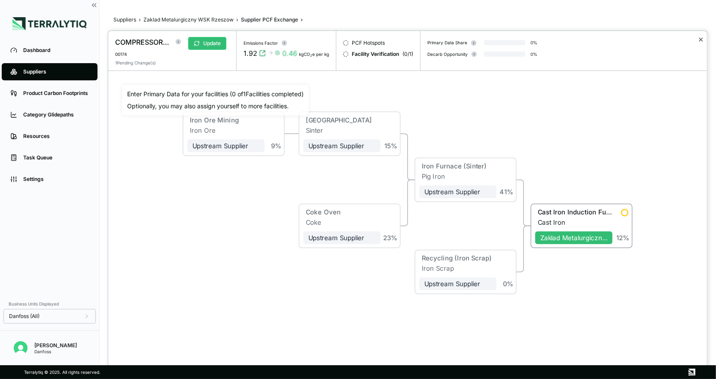
click at [649, 37] on button "✕" at bounding box center [701, 39] width 6 height 10
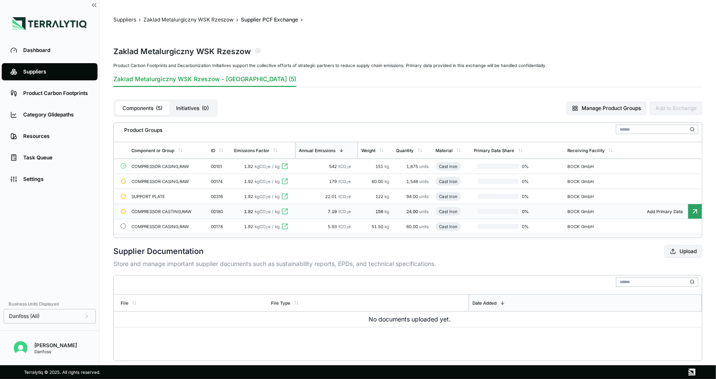
click at [160, 212] on div "COMPRESSOR CASTING,RAW" at bounding box center [162, 211] width 62 height 5
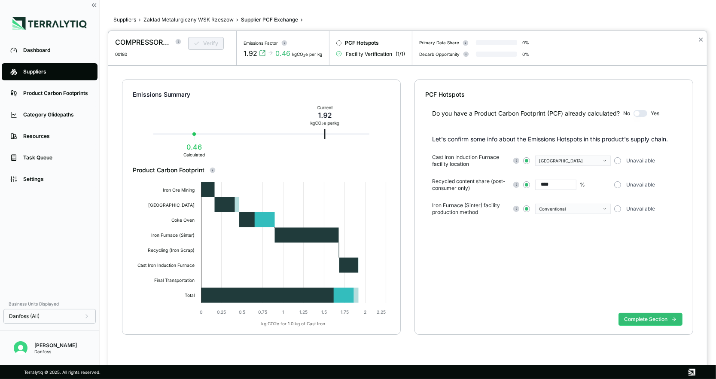
click at [627, 312] on div "Complete Section" at bounding box center [553, 326] width 257 height 34
click at [631, 321] on button "Complete Section" at bounding box center [651, 319] width 64 height 13
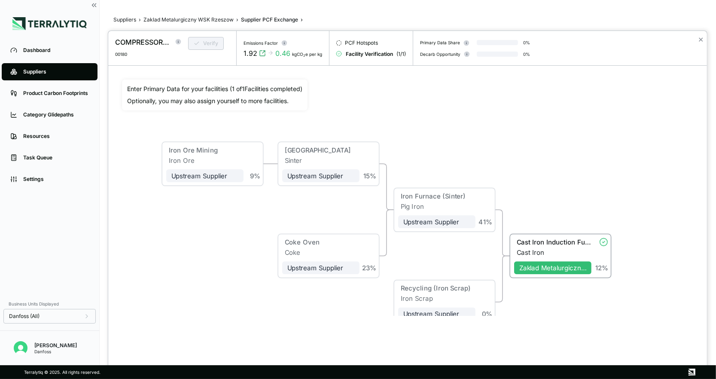
drag, startPoint x: 574, startPoint y: 149, endPoint x: 554, endPoint y: 190, distance: 45.7
click at [548, 173] on div "Iron Ore Mining Iron Ore Upstream Supplier + Assign to me 9 % Sinter Plant Sint…" at bounding box center [408, 198] width 572 height 236
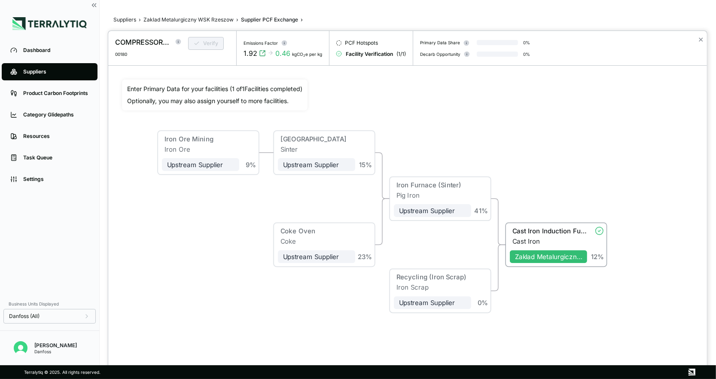
click at [556, 220] on div "Iron Ore Mining Iron Ore Upstream Supplier + Assign to me 9 % Sinter Plant Sint…" at bounding box center [408, 198] width 572 height 236
click at [551, 241] on div "Cast Iron" at bounding box center [550, 241] width 75 height 8
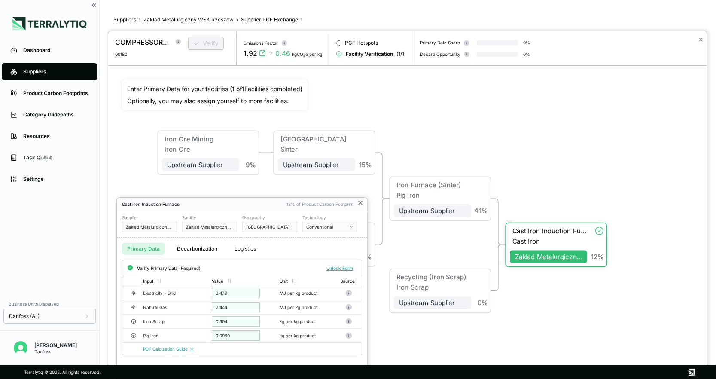
click at [361, 203] on icon at bounding box center [360, 202] width 3 height 3
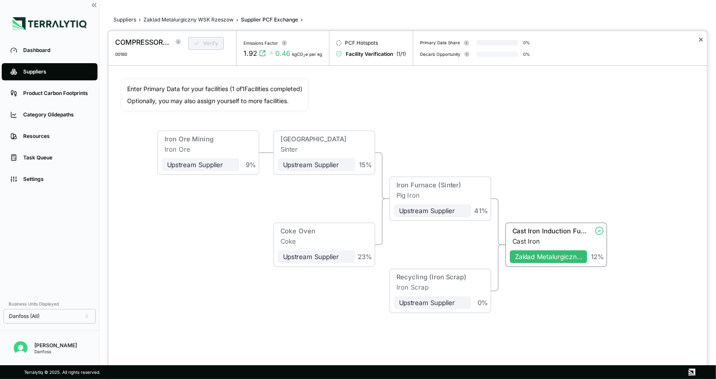
click at [649, 41] on button "✕" at bounding box center [701, 39] width 6 height 10
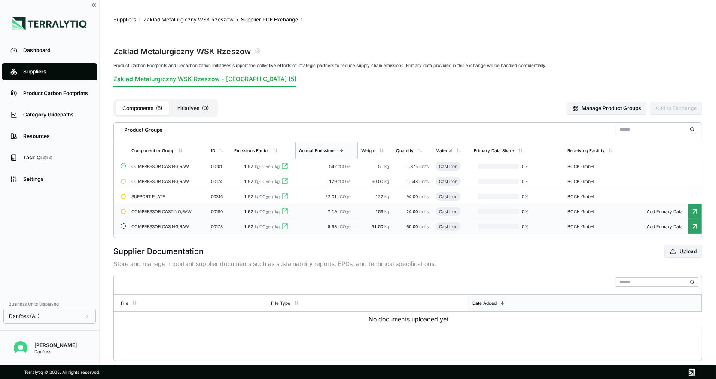
click at [170, 226] on div "COMPRESSOR CASING,RAW" at bounding box center [162, 226] width 62 height 5
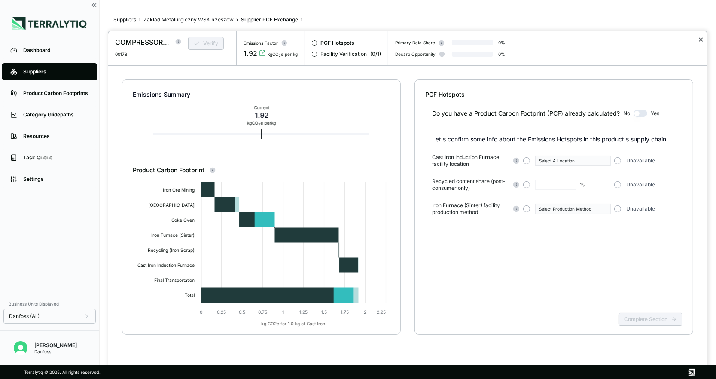
click at [649, 38] on button "✕" at bounding box center [701, 39] width 6 height 10
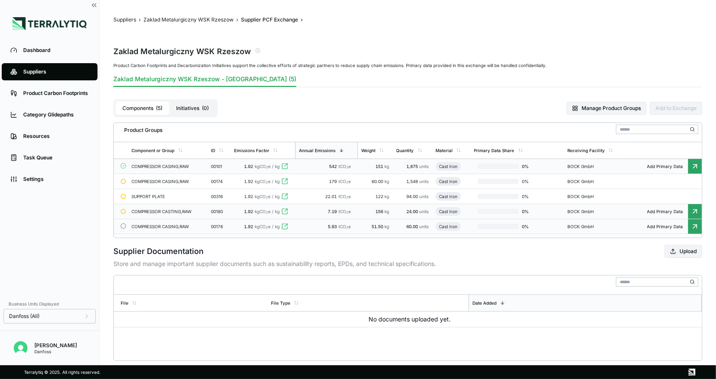
click at [152, 164] on div "COMPRESSOR CASING,RAW" at bounding box center [162, 166] width 62 height 5
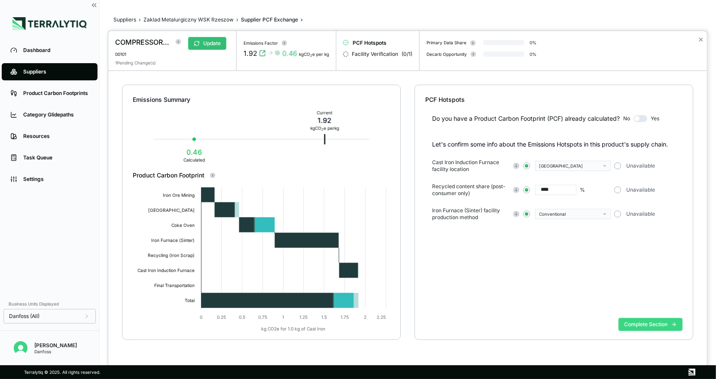
click at [649, 327] on button "Complete Section" at bounding box center [651, 324] width 64 height 13
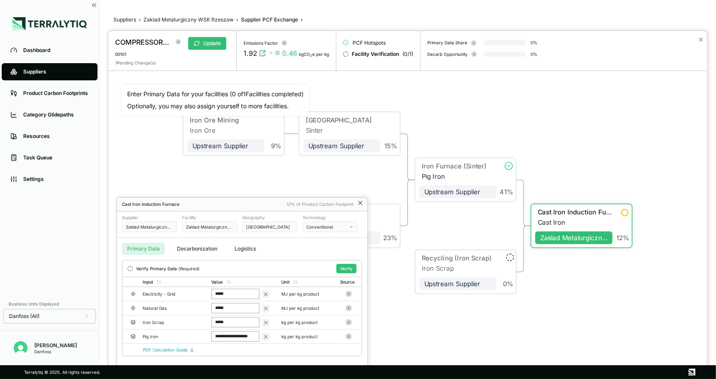
click at [359, 204] on icon at bounding box center [360, 202] width 3 height 3
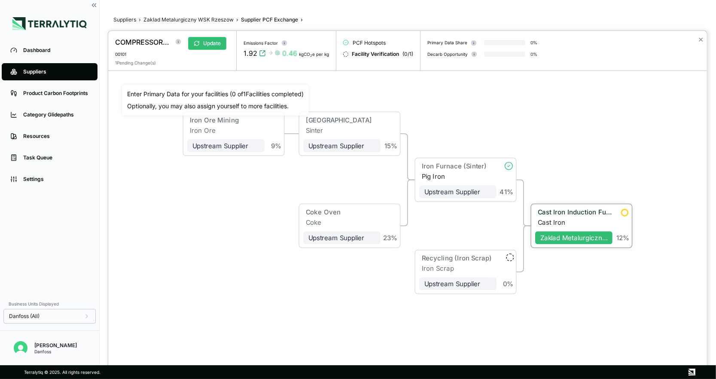
click at [608, 215] on div "Cast Iron Induction Furnace" at bounding box center [575, 212] width 75 height 8
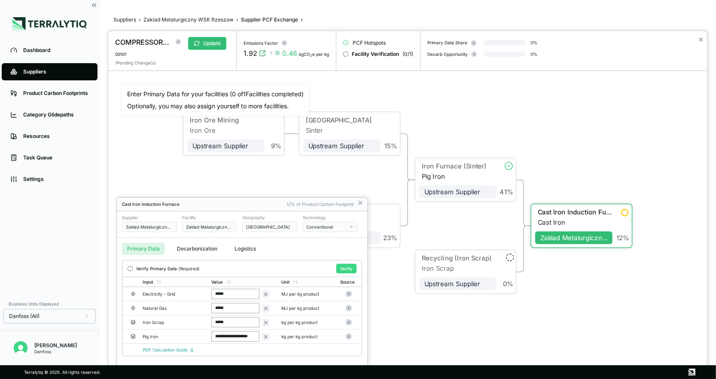
click at [347, 269] on button "Verify" at bounding box center [346, 268] width 20 height 9
click at [362, 202] on icon at bounding box center [360, 202] width 7 height 7
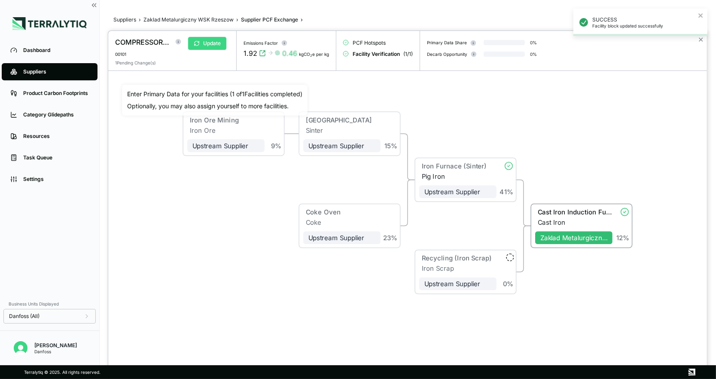
click at [217, 48] on button "Update" at bounding box center [207, 43] width 38 height 13
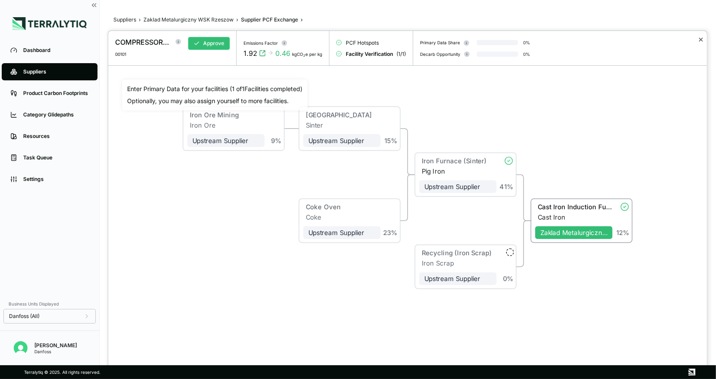
click at [649, 37] on button "✕" at bounding box center [701, 39] width 6 height 10
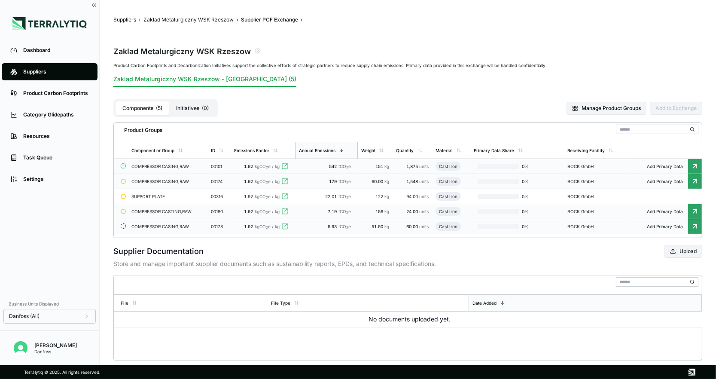
click at [159, 179] on div "COMPRESSOR CASING,RAW" at bounding box center [162, 181] width 62 height 5
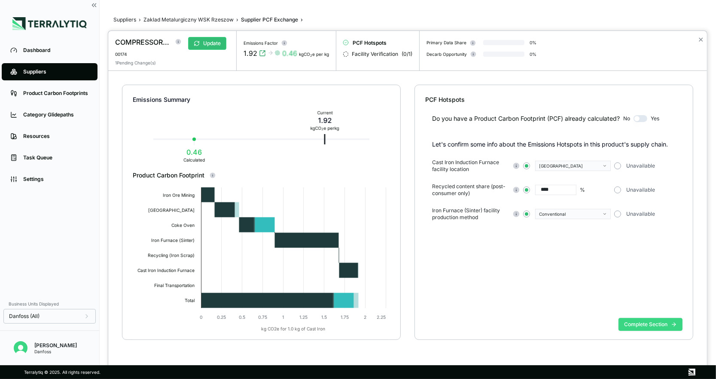
click at [639, 324] on button "Complete Section" at bounding box center [651, 324] width 64 height 13
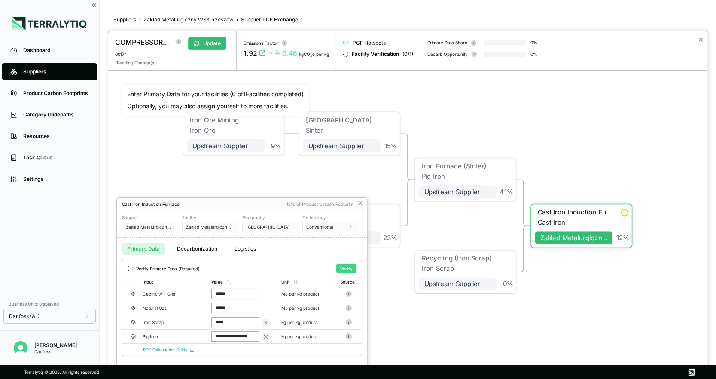
click at [343, 266] on button "Verify" at bounding box center [346, 268] width 20 height 9
click at [363, 202] on icon at bounding box center [360, 202] width 7 height 7
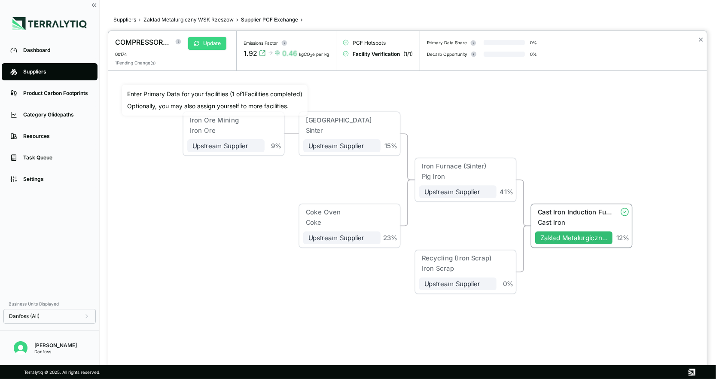
click at [201, 43] on button "Update" at bounding box center [207, 43] width 38 height 13
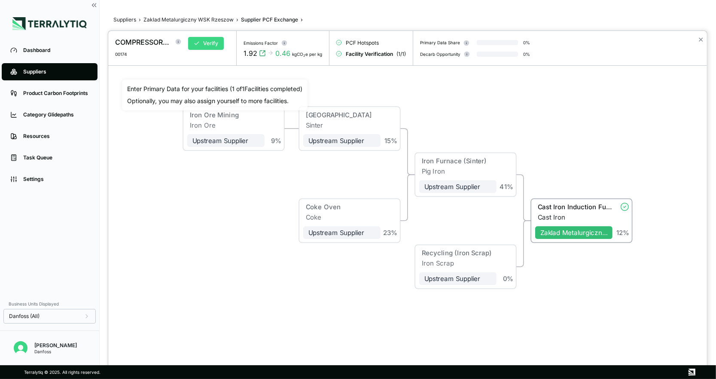
click at [209, 41] on button "Verify" at bounding box center [206, 43] width 36 height 13
click at [649, 41] on div "SUCCESS 1 RFI verified successfully" at bounding box center [641, 26] width 138 height 38
click at [649, 124] on div "Iron Ore Mining Iron Ore Upstream Supplier + Assign to me 9 % Sinter Plant Sint…" at bounding box center [408, 198] width 572 height 236
click at [649, 40] on button "✕" at bounding box center [701, 39] width 6 height 10
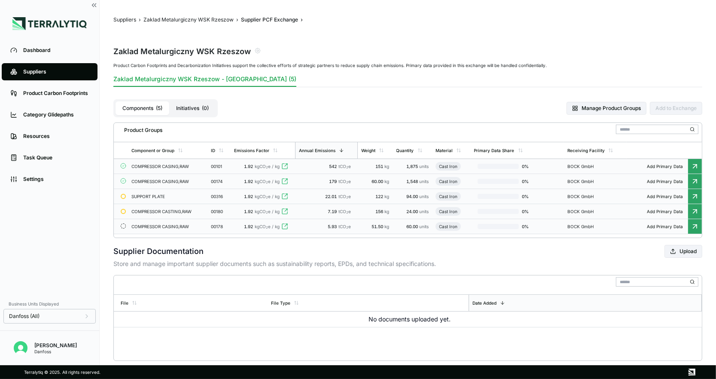
click at [144, 197] on div "SUPPORT PLATE" at bounding box center [162, 196] width 62 height 5
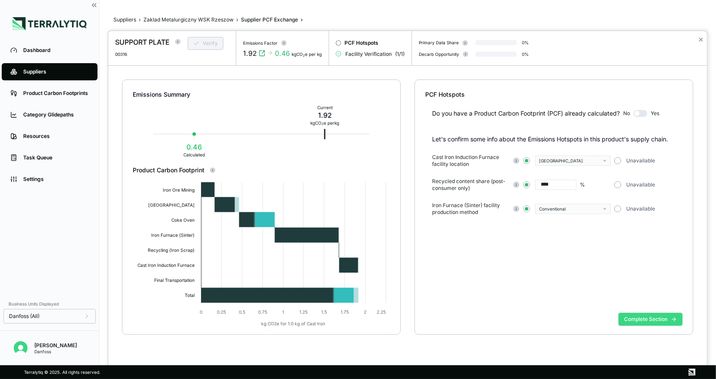
click at [649, 321] on button "Complete Section" at bounding box center [651, 319] width 64 height 13
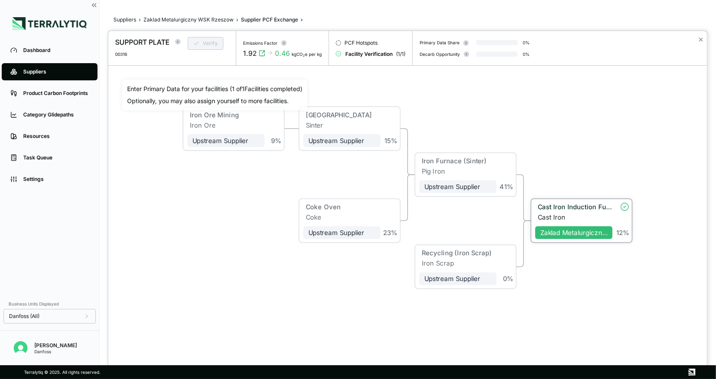
click at [572, 215] on div "Cast Iron" at bounding box center [575, 217] width 75 height 8
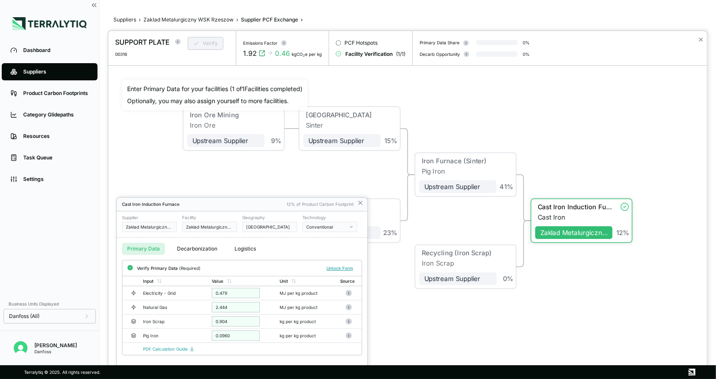
click at [521, 114] on div at bounding box center [407, 205] width 599 height 348
drag, startPoint x: 360, startPoint y: 204, endPoint x: 371, endPoint y: 198, distance: 13.1
click at [360, 204] on icon at bounding box center [360, 202] width 7 height 7
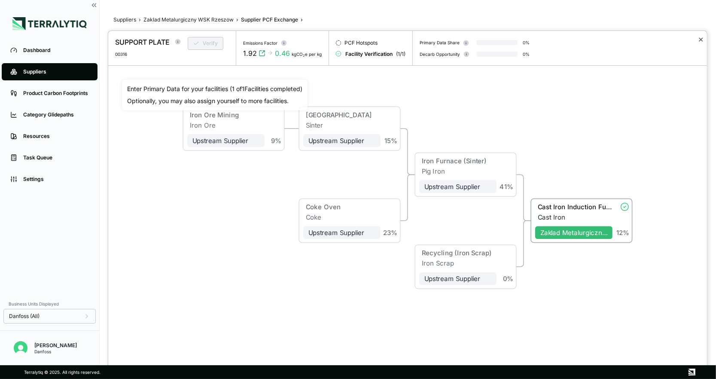
click at [649, 42] on button "✕" at bounding box center [701, 39] width 6 height 10
